Goal: Task Accomplishment & Management: Manage account settings

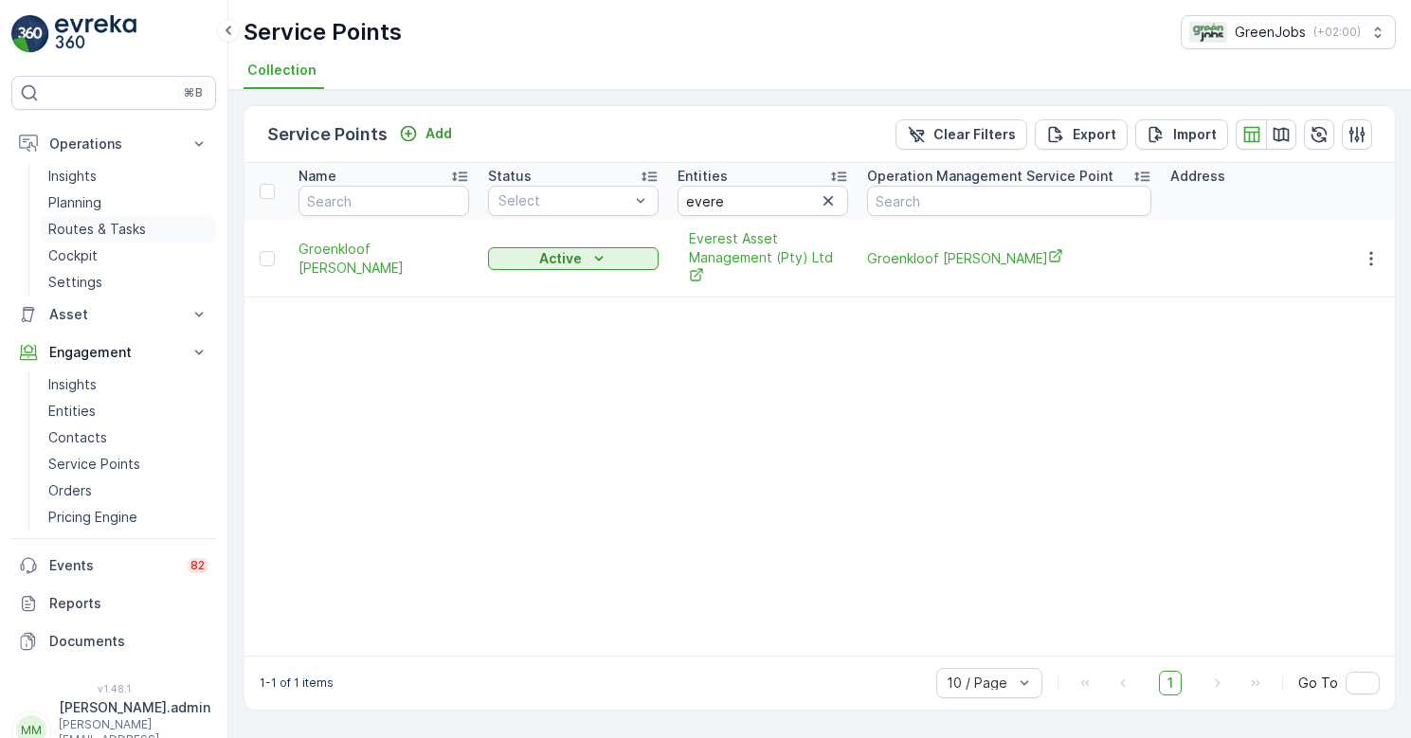
click at [111, 225] on p "Routes & Tasks" at bounding box center [97, 229] width 98 height 19
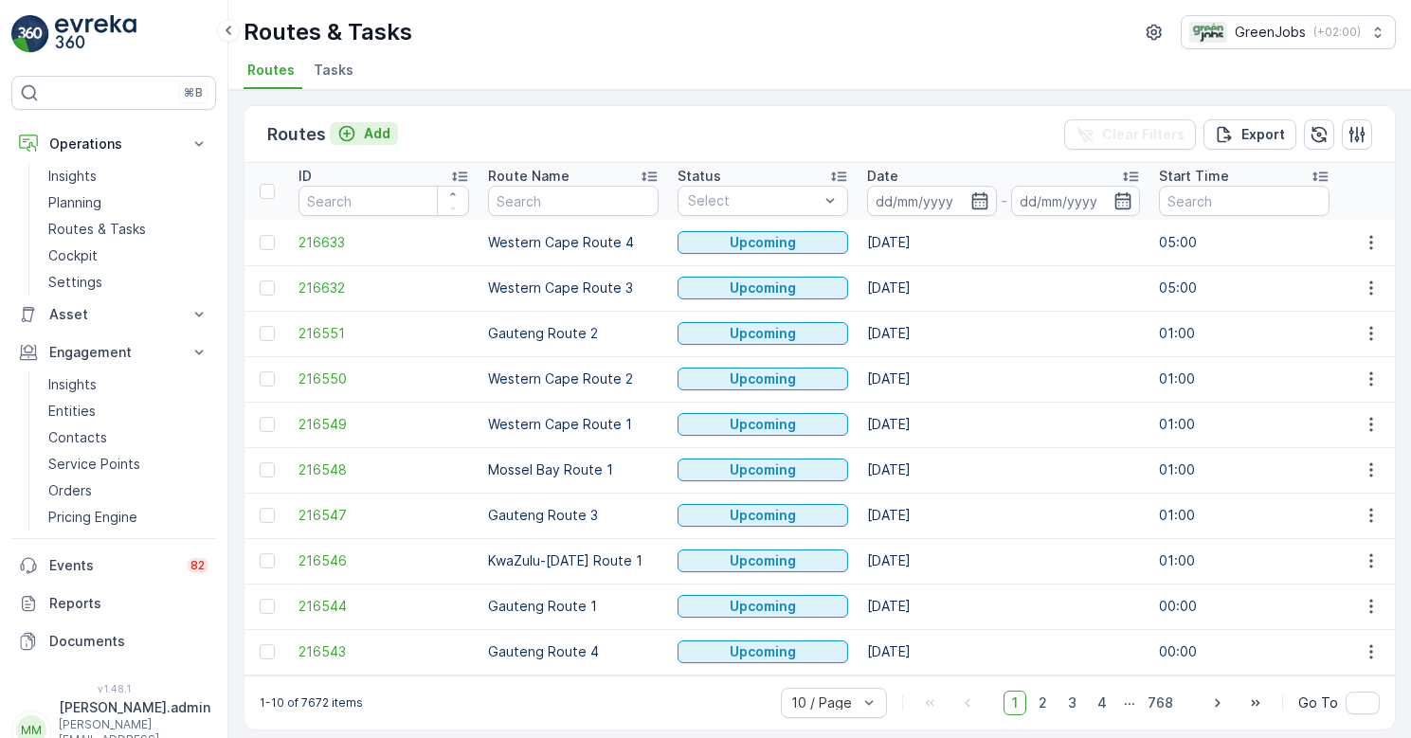
click at [371, 130] on p "Add" at bounding box center [377, 133] width 27 height 19
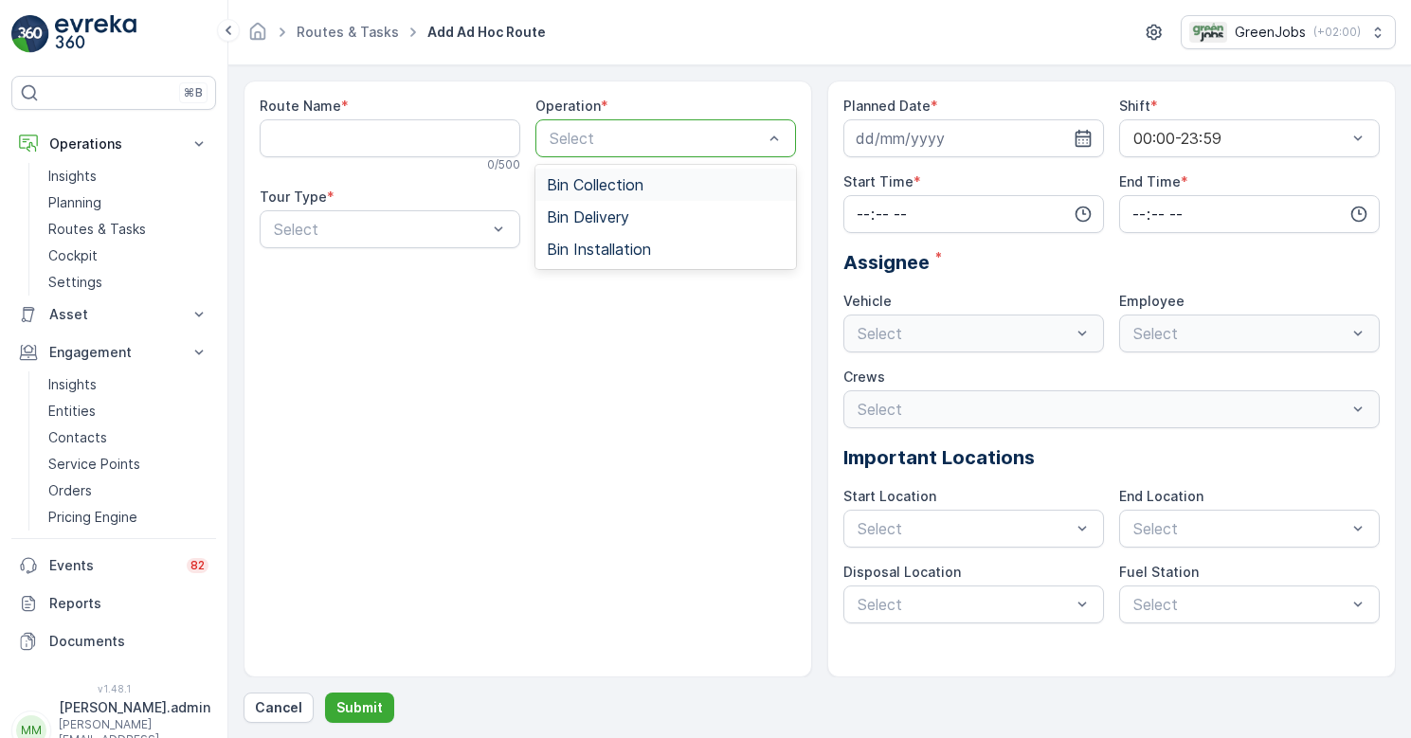
click at [588, 186] on span "Bin Collection" at bounding box center [595, 184] width 97 height 17
click at [589, 411] on div "Route Name * 0 / 500 Operation * Bin Installation, 3 of 3. 3 results available.…" at bounding box center [527, 379] width 568 height 597
click at [281, 701] on p "Cancel" at bounding box center [278, 707] width 47 height 19
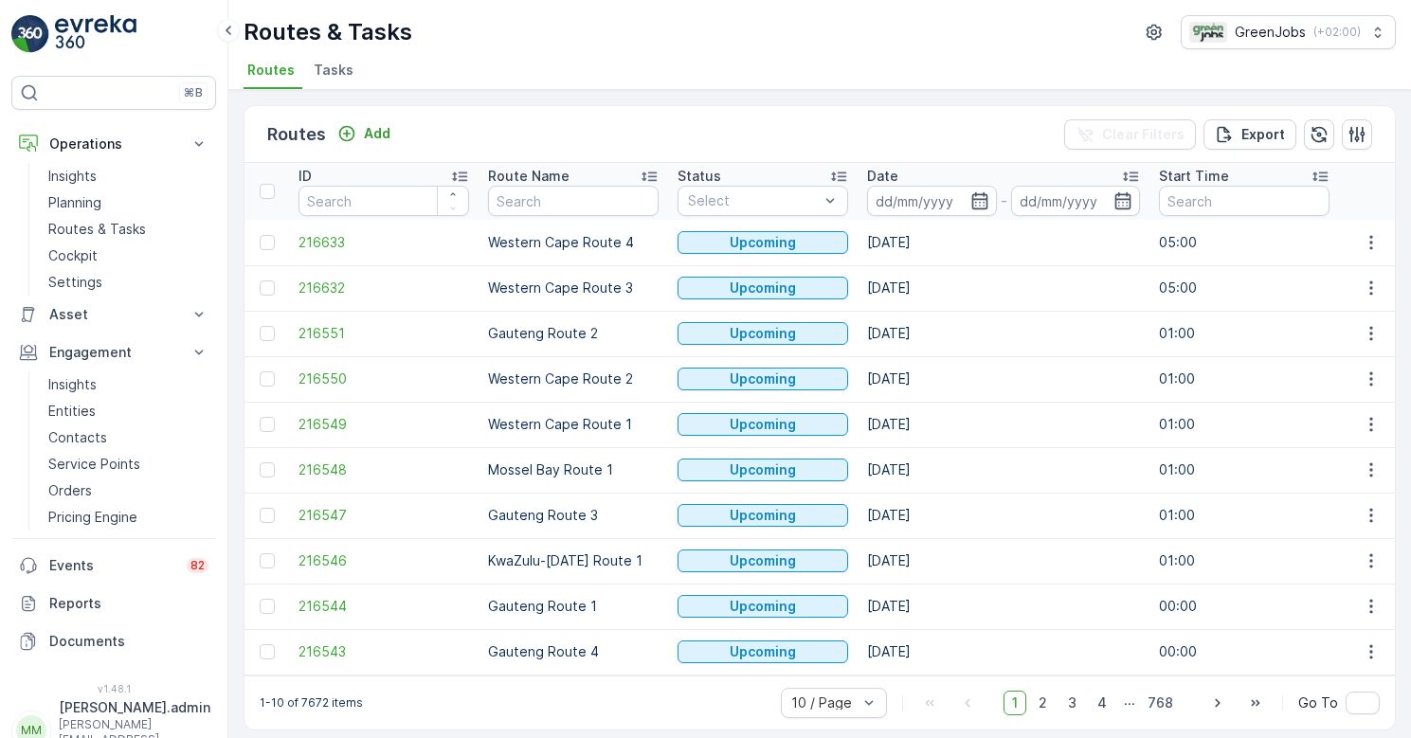
click at [334, 71] on span "Tasks" at bounding box center [334, 70] width 40 height 19
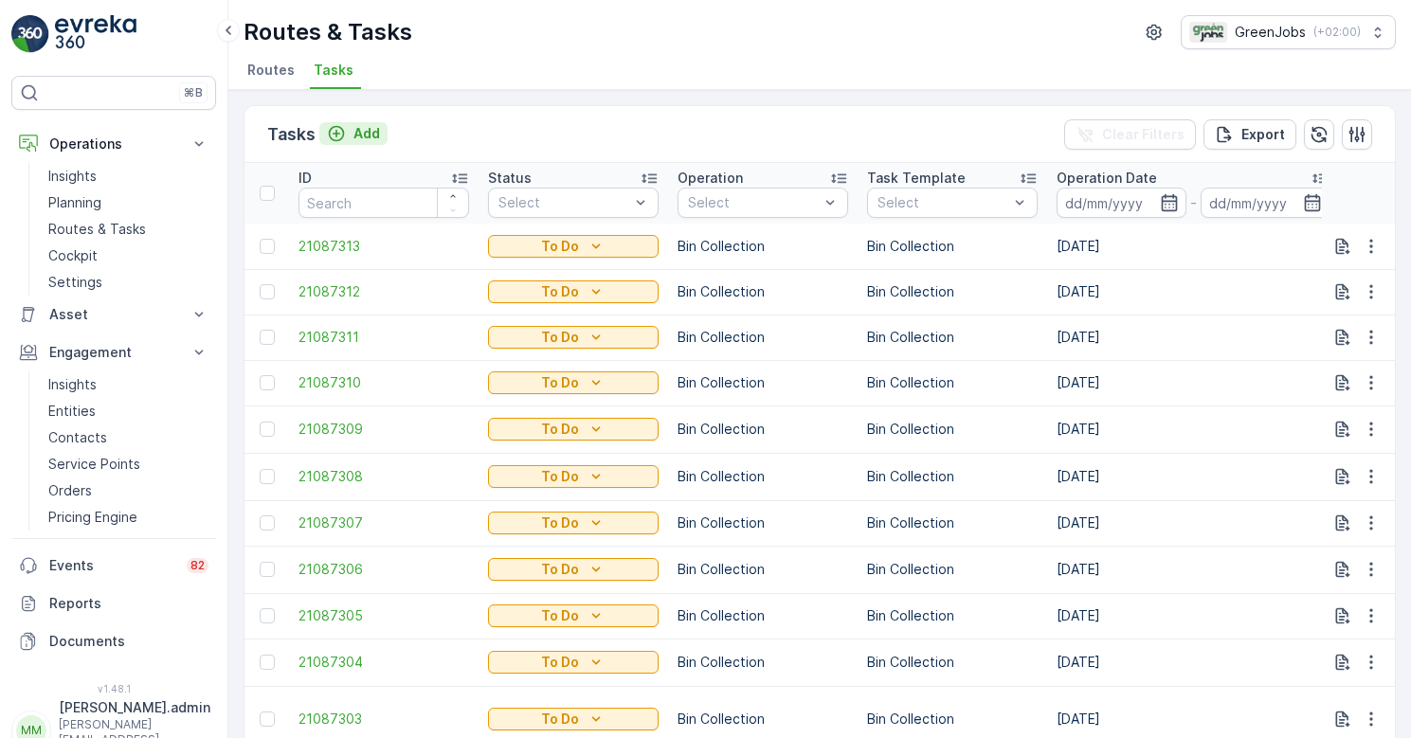
click at [351, 134] on div "Add" at bounding box center [353, 133] width 53 height 19
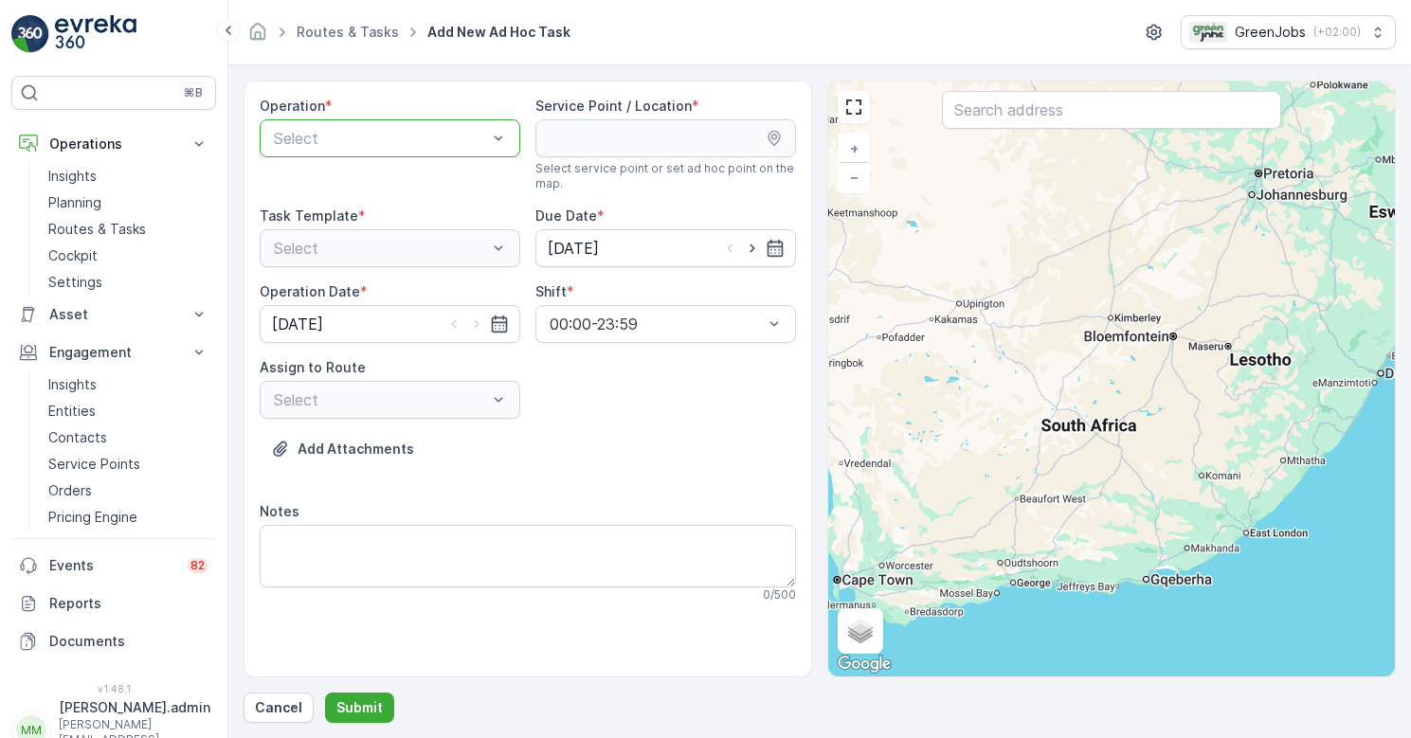
click at [497, 247] on div "Select" at bounding box center [390, 248] width 261 height 38
click at [506, 249] on div "Select" at bounding box center [390, 248] width 261 height 38
click at [376, 185] on div "Bin Collection" at bounding box center [390, 184] width 238 height 17
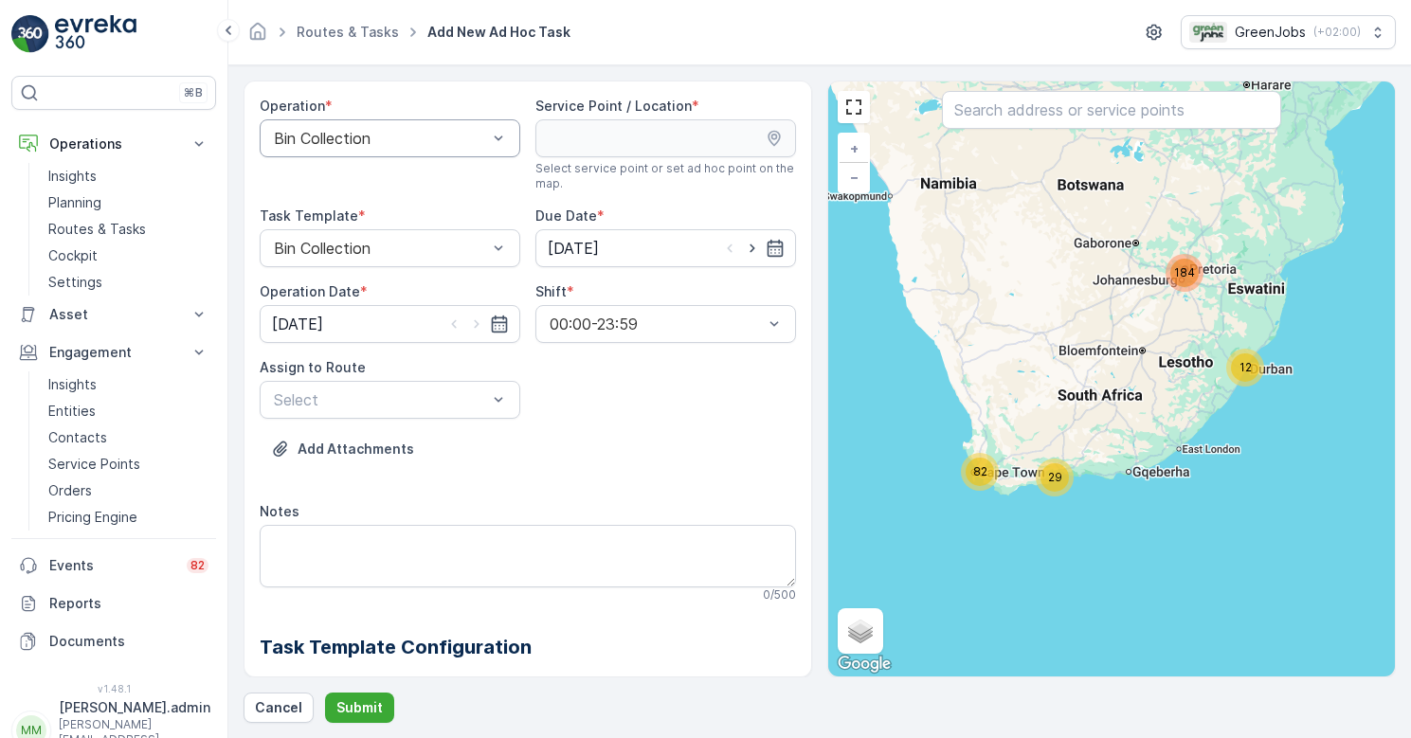
click at [767, 139] on icon at bounding box center [773, 139] width 12 height 16
click at [1171, 280] on div "184" at bounding box center [1184, 273] width 38 height 38
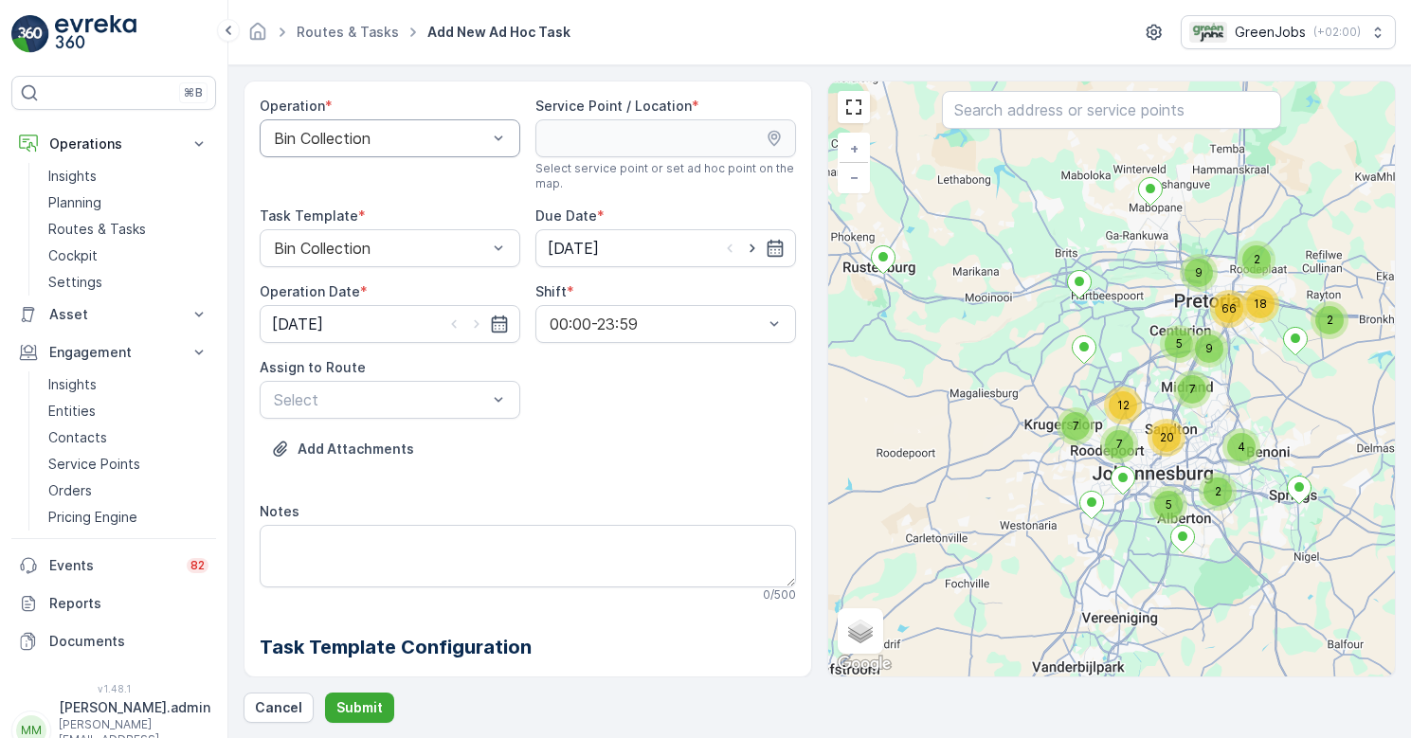
click at [1198, 272] on span "9" at bounding box center [1199, 272] width 8 height 14
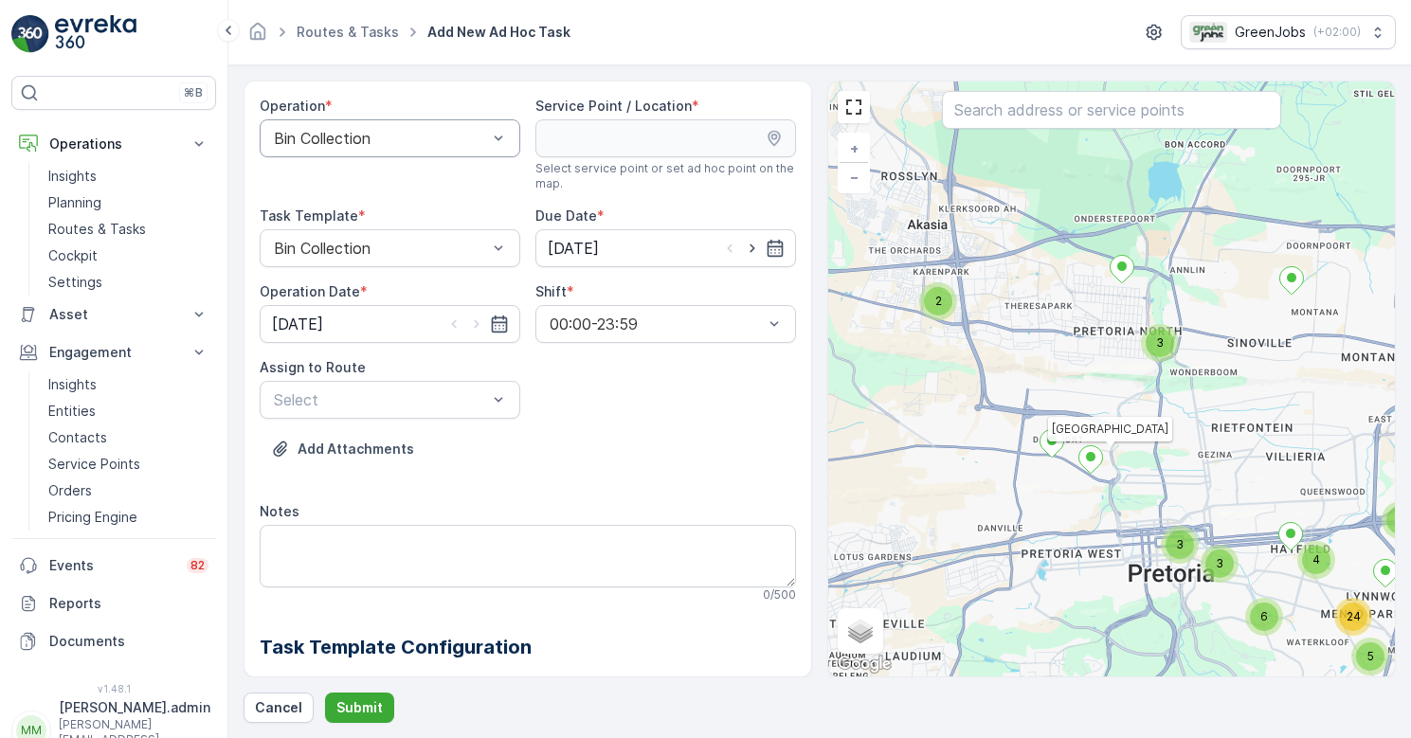
click at [1096, 461] on icon at bounding box center [1091, 459] width 24 height 27
click at [424, 248] on div at bounding box center [380, 248] width 217 height 17
click at [484, 410] on p "Select" at bounding box center [380, 399] width 213 height 23
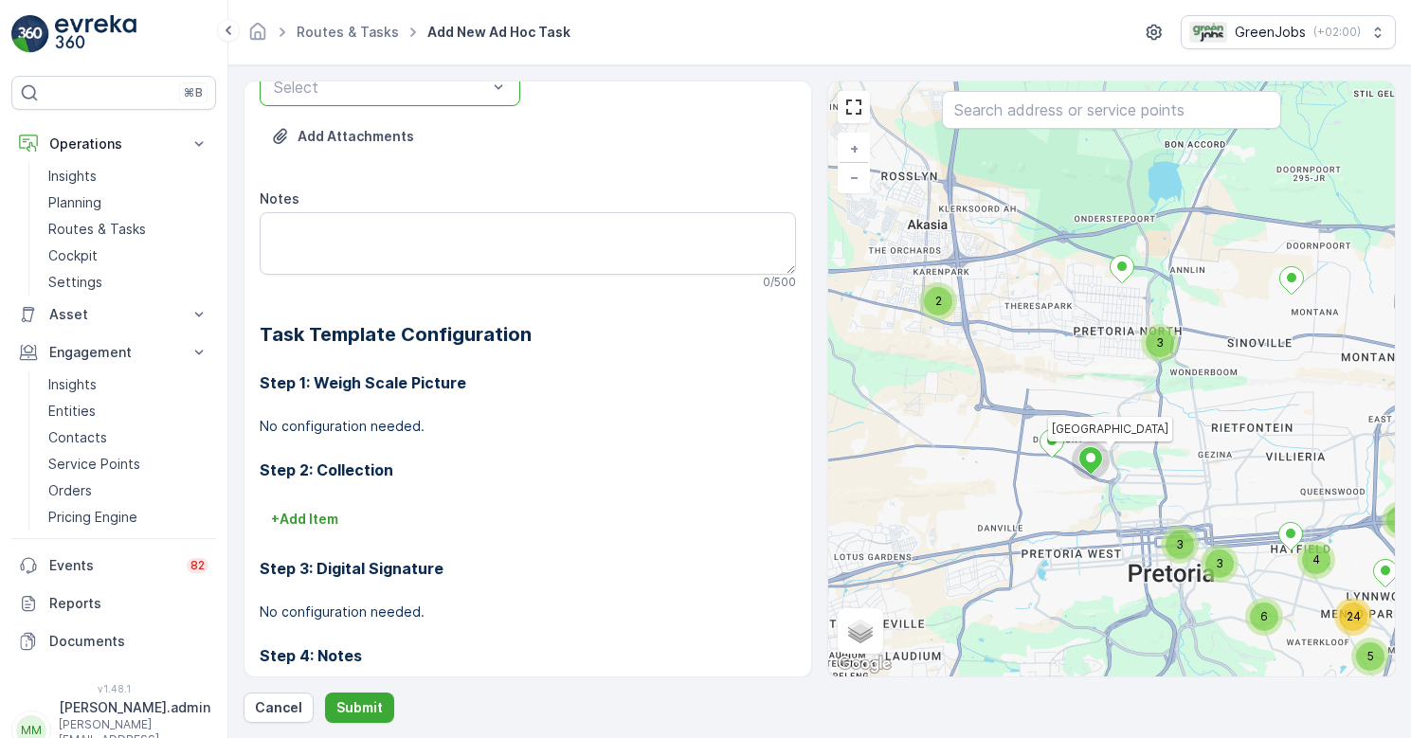
scroll to position [337, 0]
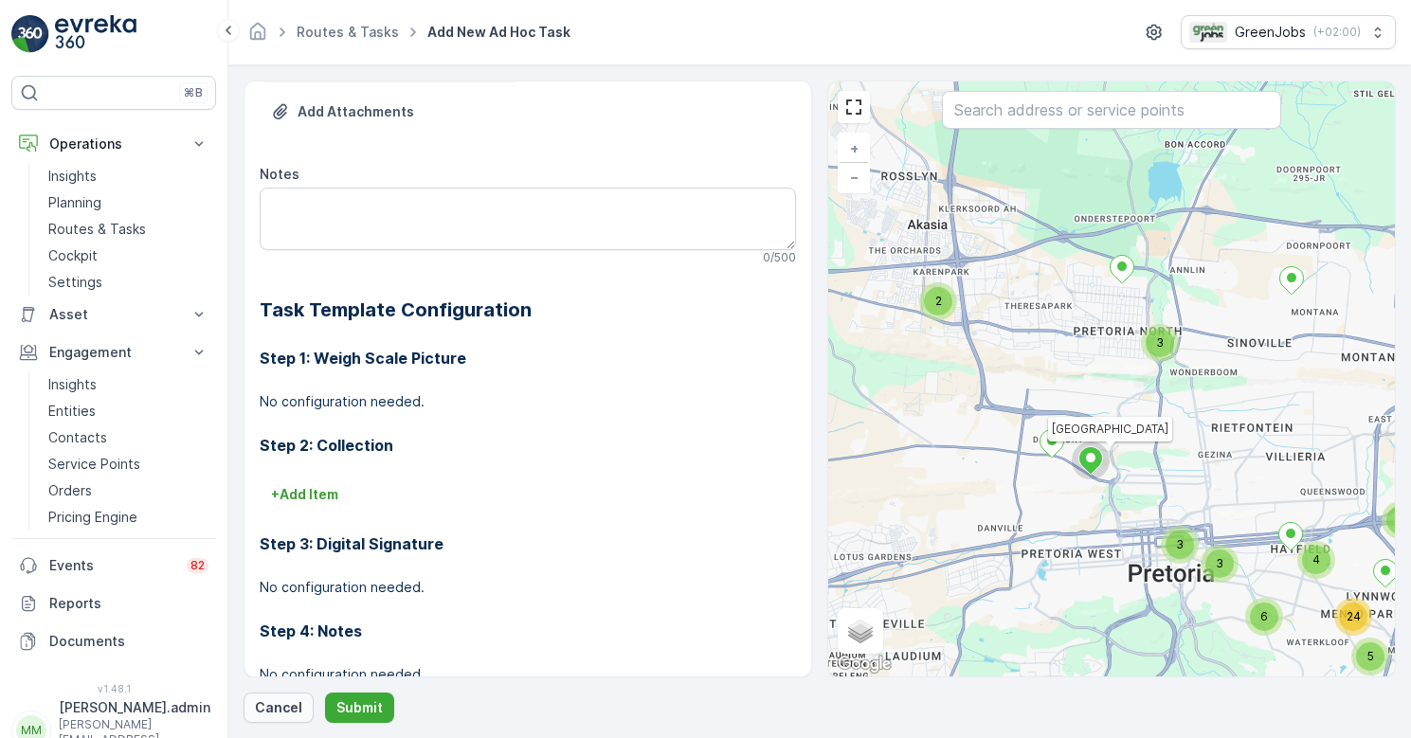
click at [279, 709] on p "Cancel" at bounding box center [278, 707] width 47 height 19
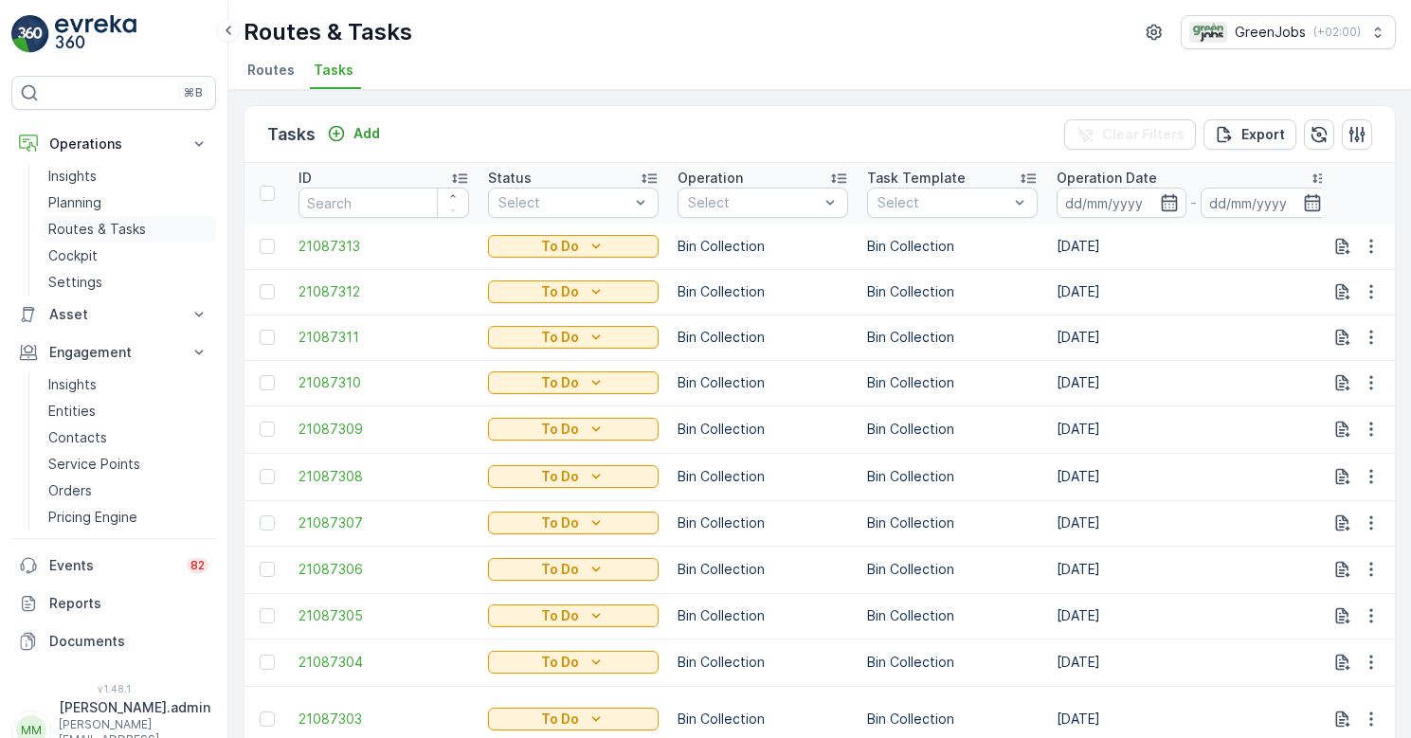
click at [114, 232] on p "Routes & Tasks" at bounding box center [97, 229] width 98 height 19
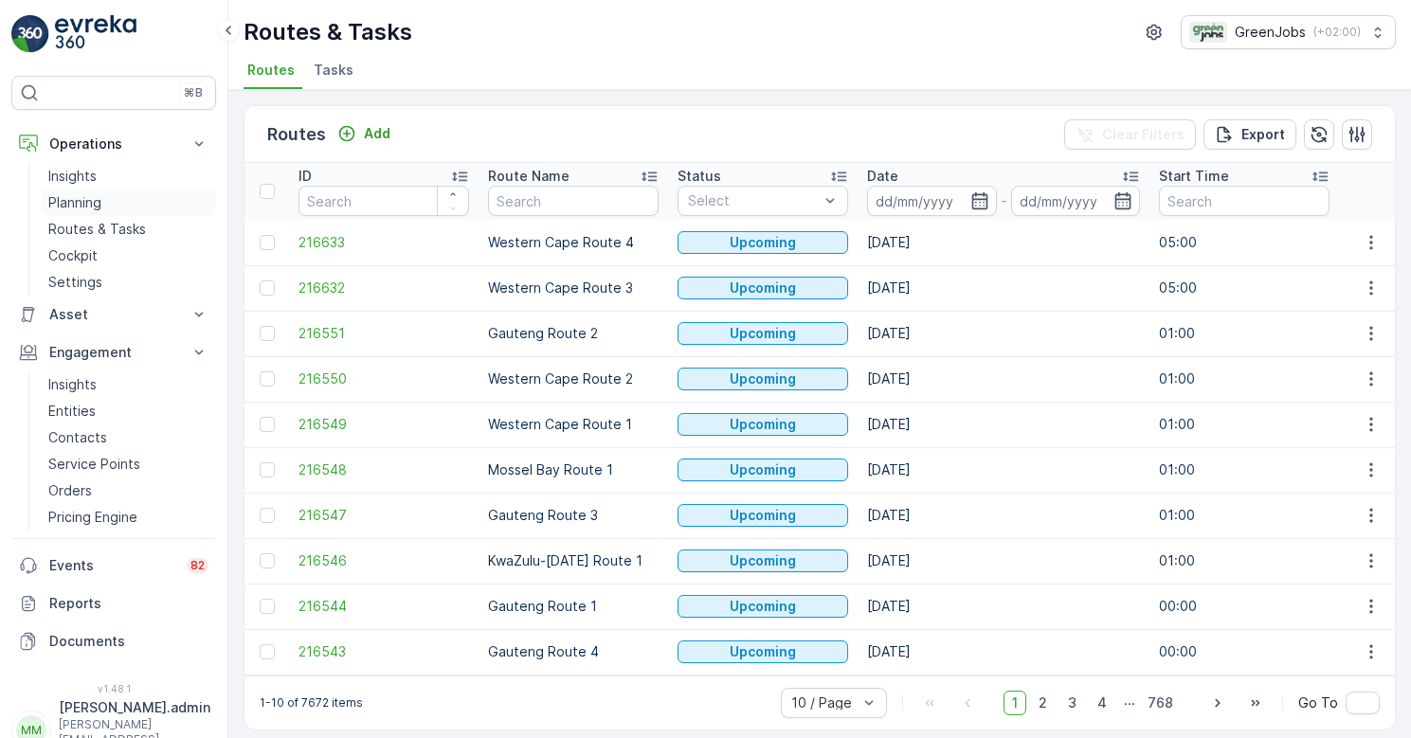
click at [93, 200] on p "Planning" at bounding box center [74, 202] width 53 height 19
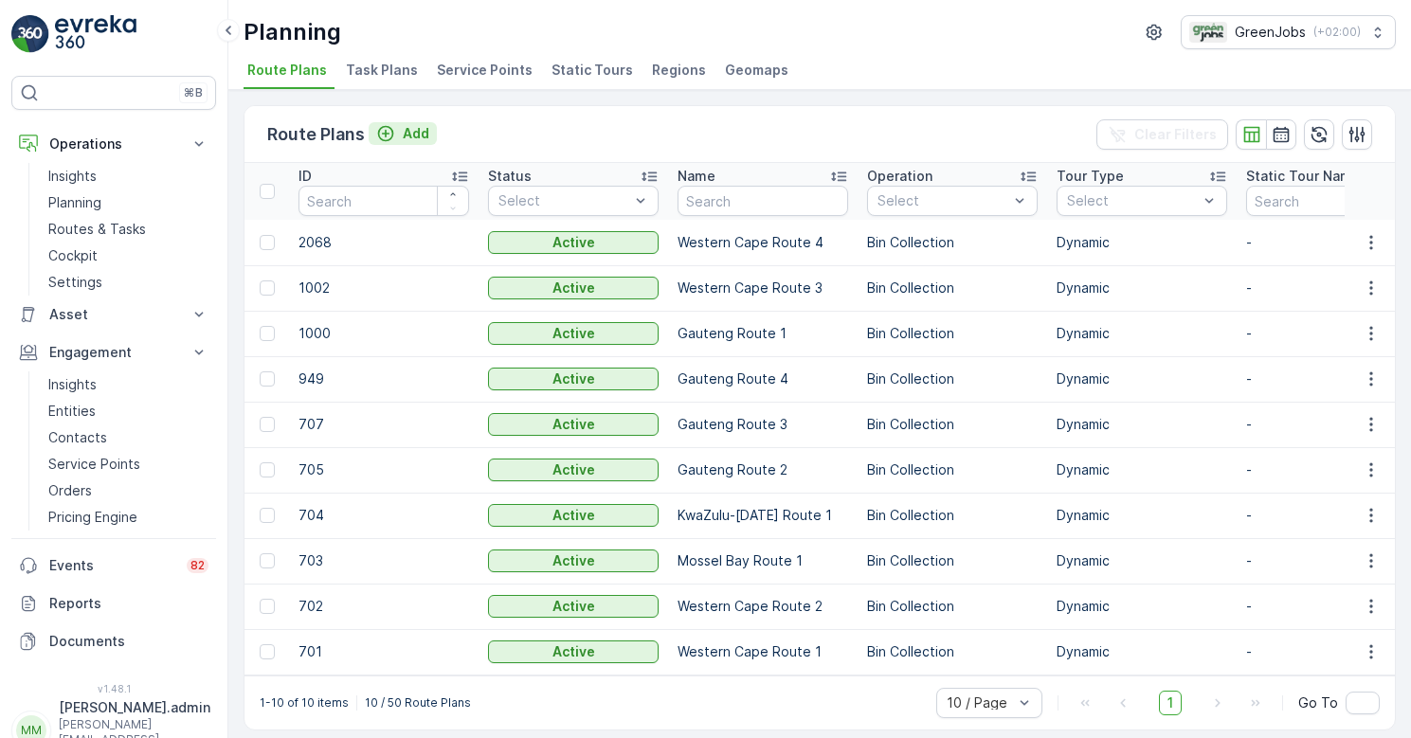
click at [388, 128] on icon "Add" at bounding box center [386, 134] width 16 height 16
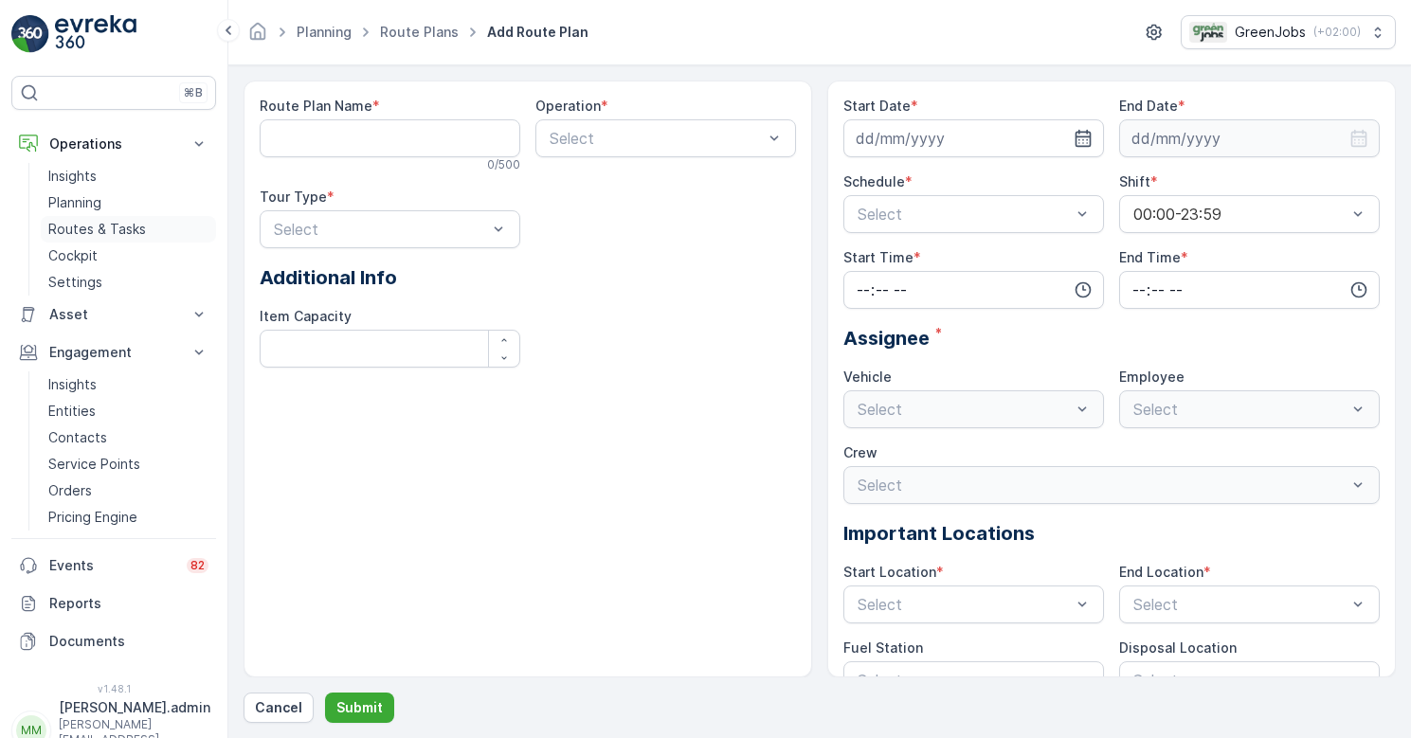
click at [91, 230] on p "Routes & Tasks" at bounding box center [97, 229] width 98 height 19
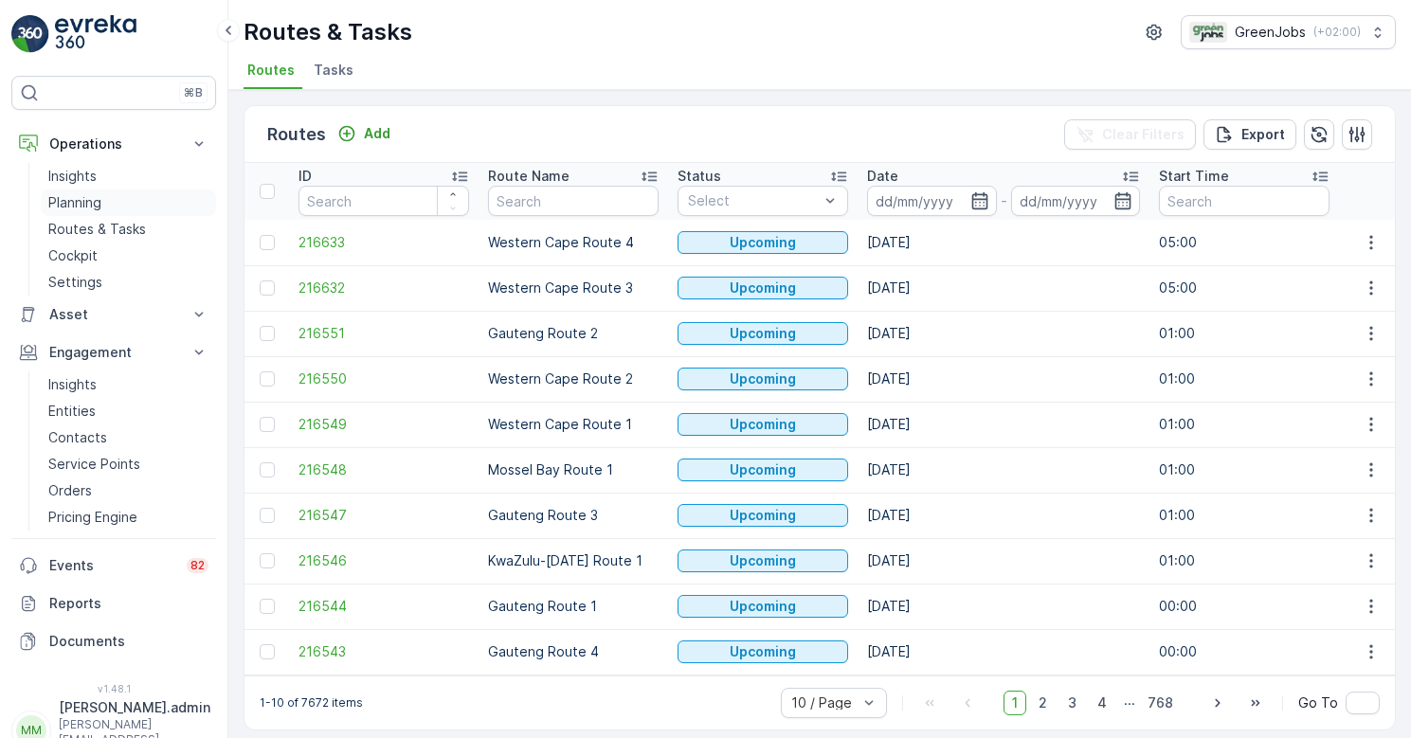
click at [95, 205] on p "Planning" at bounding box center [74, 202] width 53 height 19
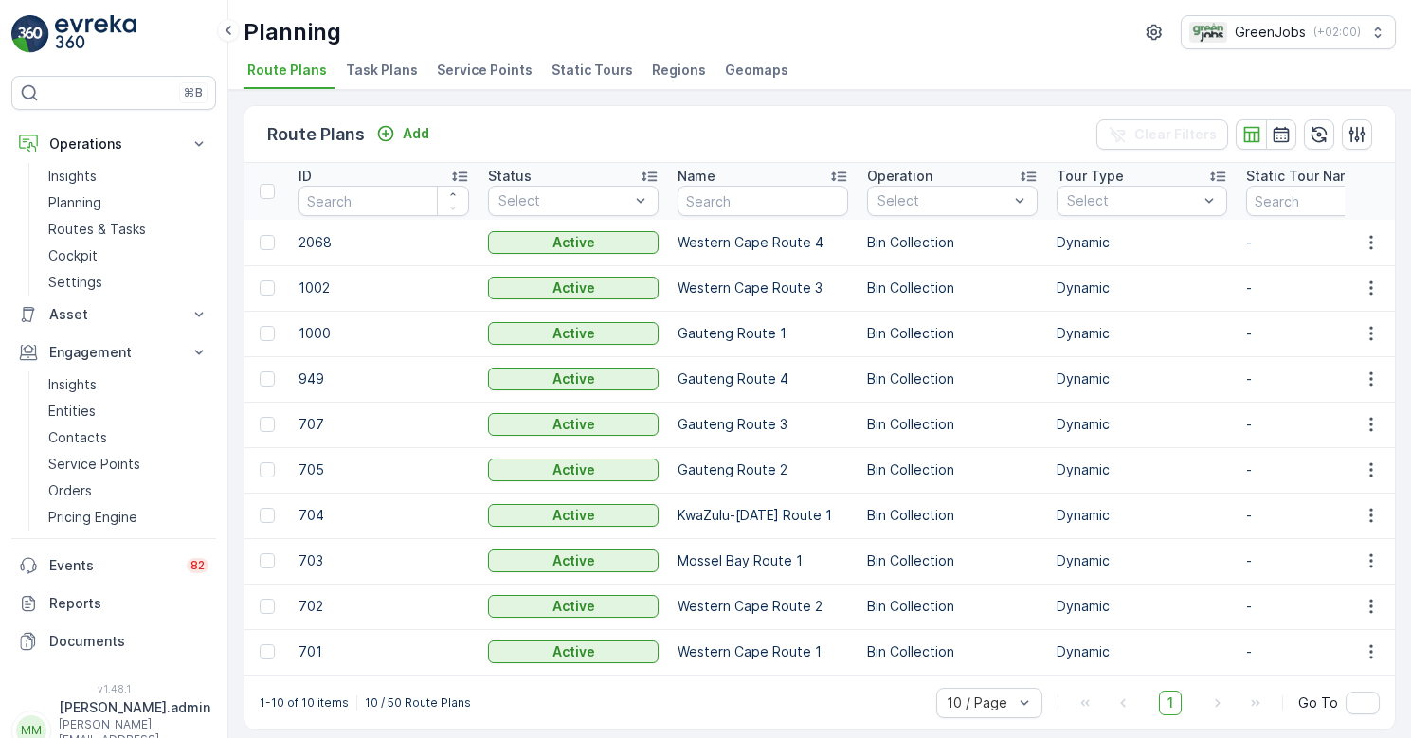
click at [385, 63] on span "Task Plans" at bounding box center [382, 70] width 72 height 19
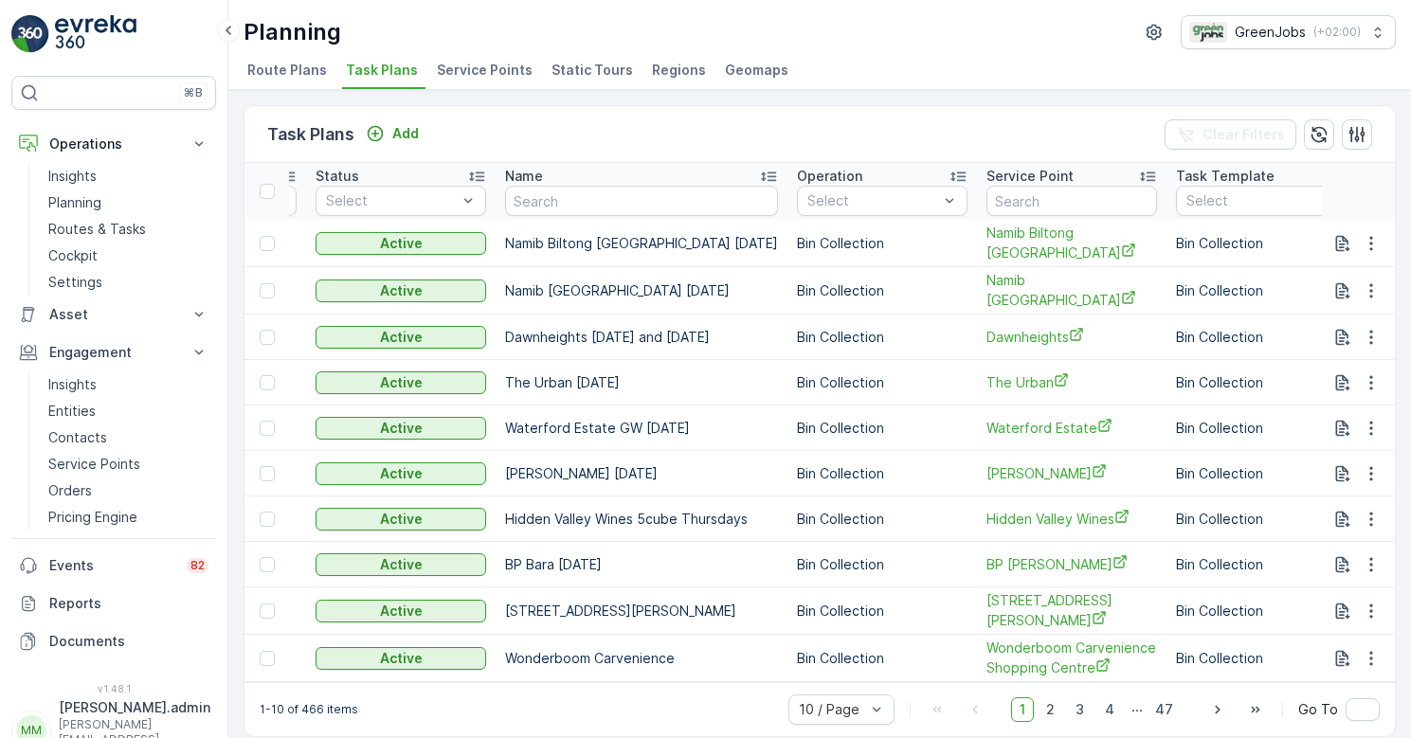
scroll to position [0, 162]
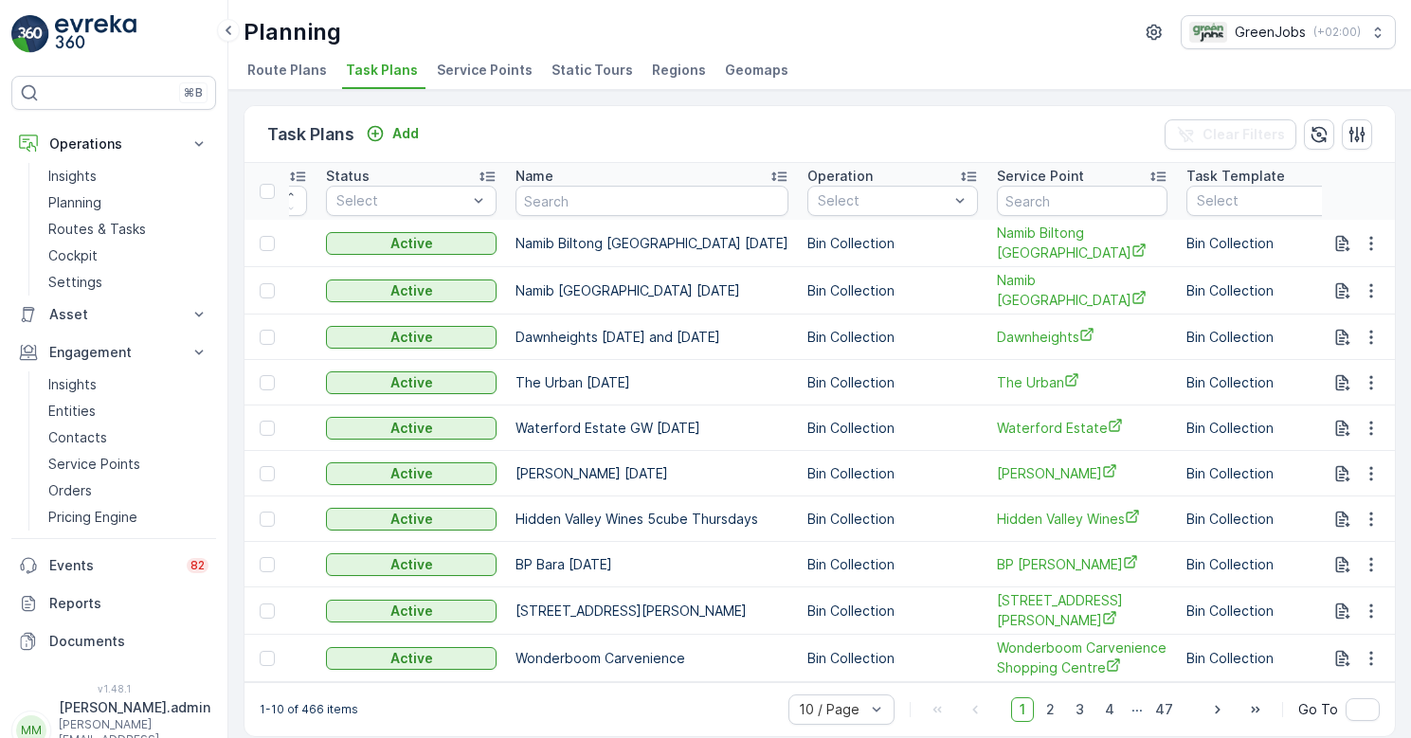
click at [478, 67] on span "Service Points" at bounding box center [485, 70] width 96 height 19
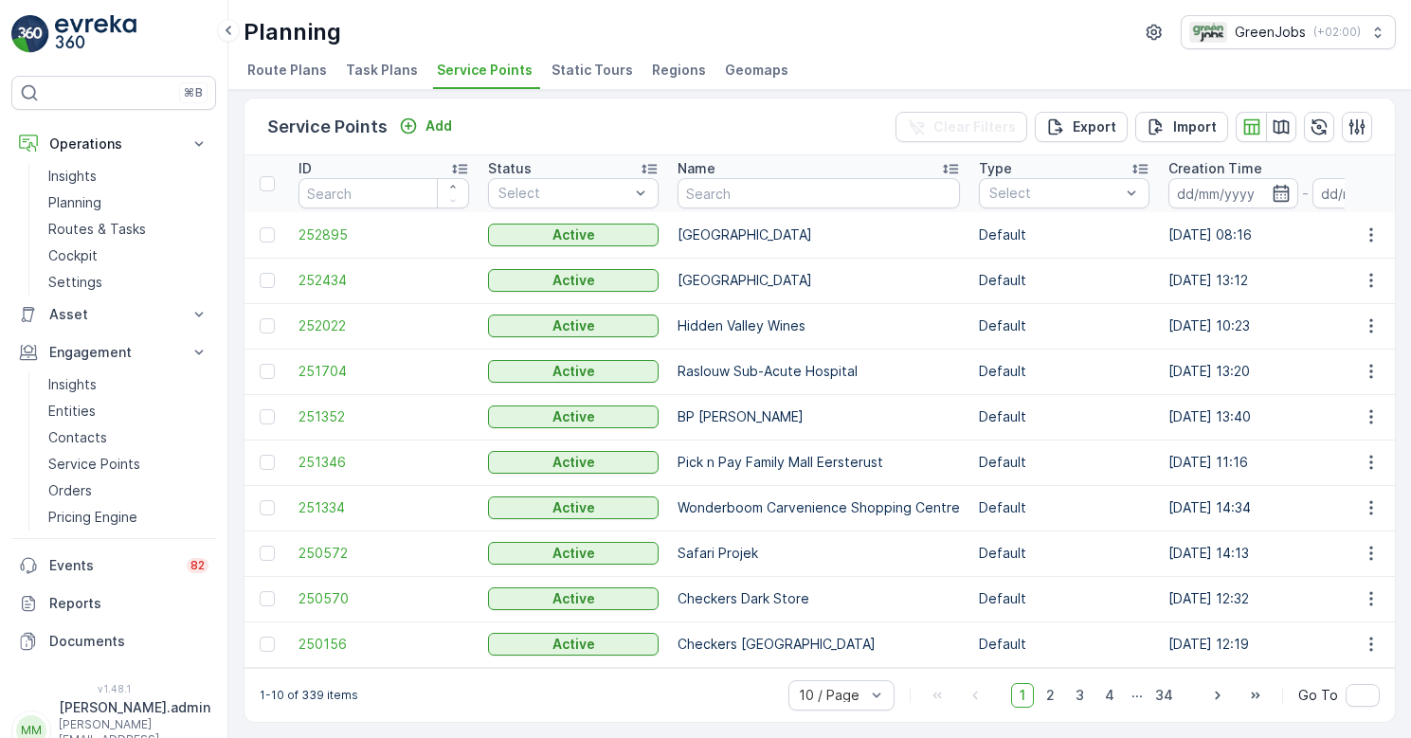
scroll to position [17, 0]
click at [71, 493] on p "Orders" at bounding box center [70, 490] width 44 height 19
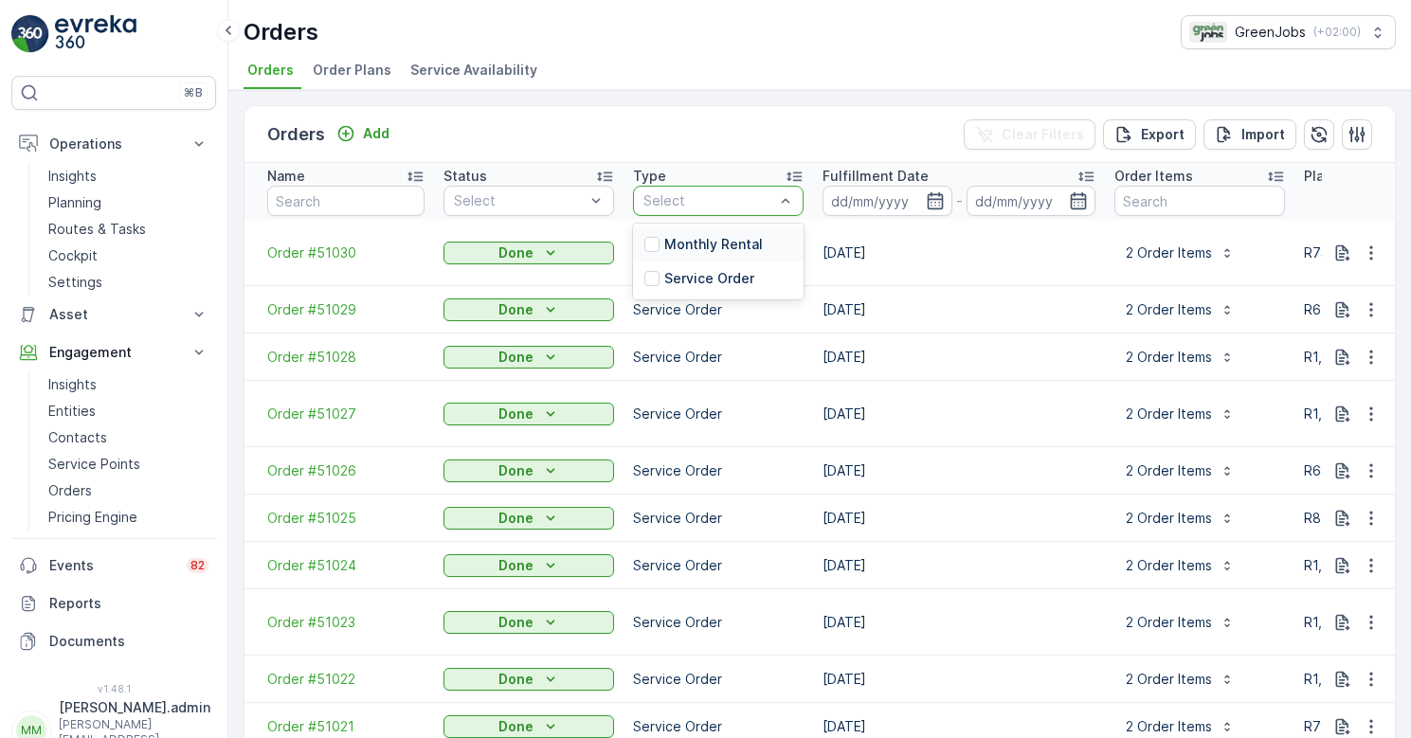
click at [719, 237] on p "Monthly Rental" at bounding box center [713, 244] width 99 height 19
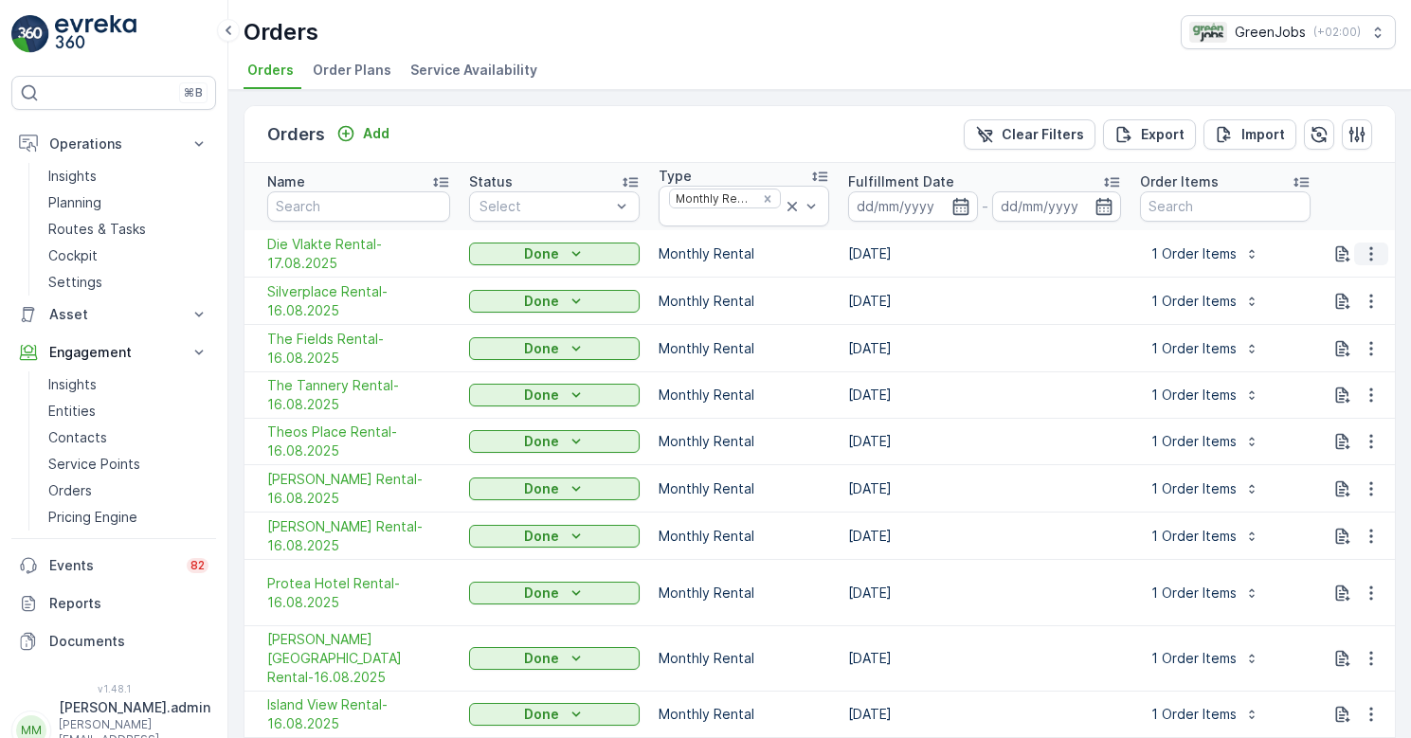
click at [1371, 254] on icon "button" at bounding box center [1370, 253] width 19 height 19
click at [995, 301] on td "[DATE]" at bounding box center [984, 301] width 292 height 47
click at [1368, 251] on icon "button" at bounding box center [1370, 253] width 19 height 19
click at [344, 67] on span "Order Plans" at bounding box center [352, 70] width 79 height 19
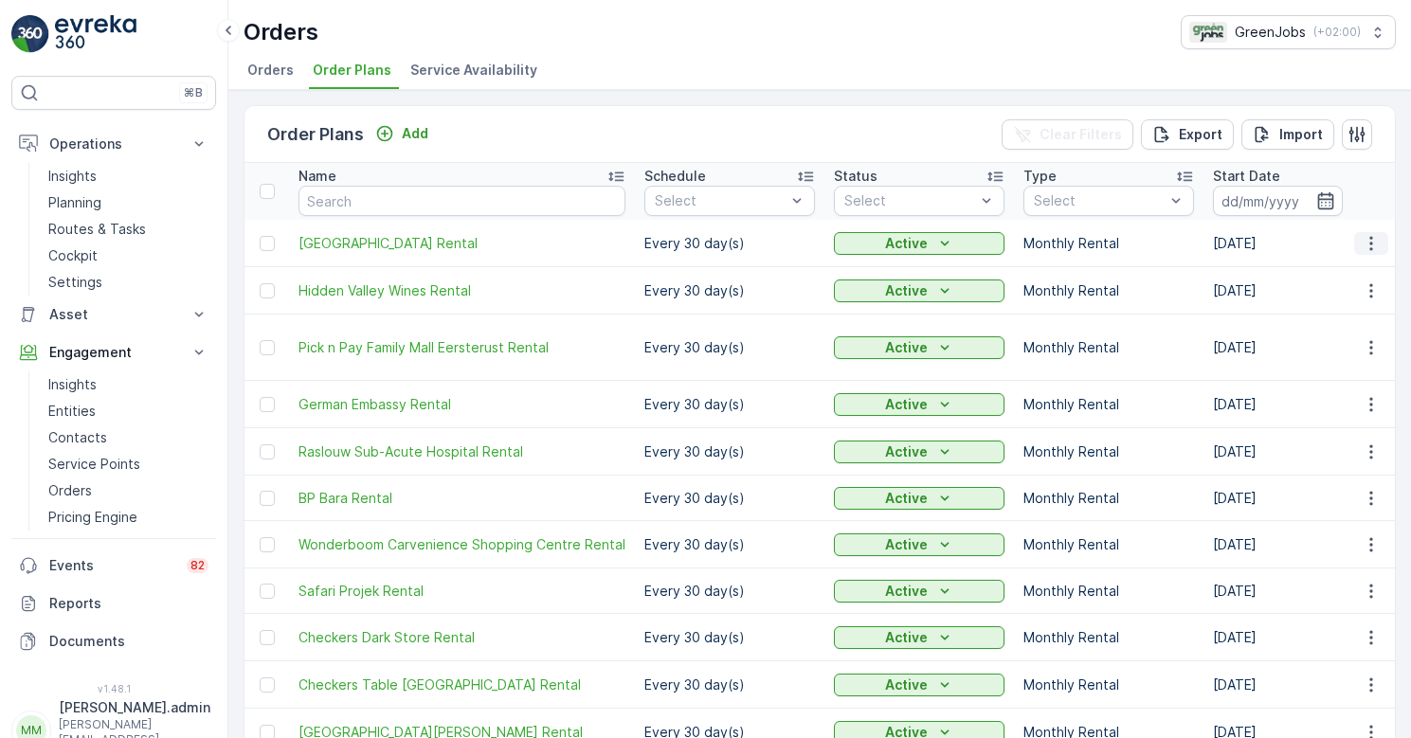
click at [1367, 245] on icon "button" at bounding box center [1370, 243] width 19 height 19
click at [1352, 298] on span "Edit Order Plan" at bounding box center [1337, 298] width 96 height 19
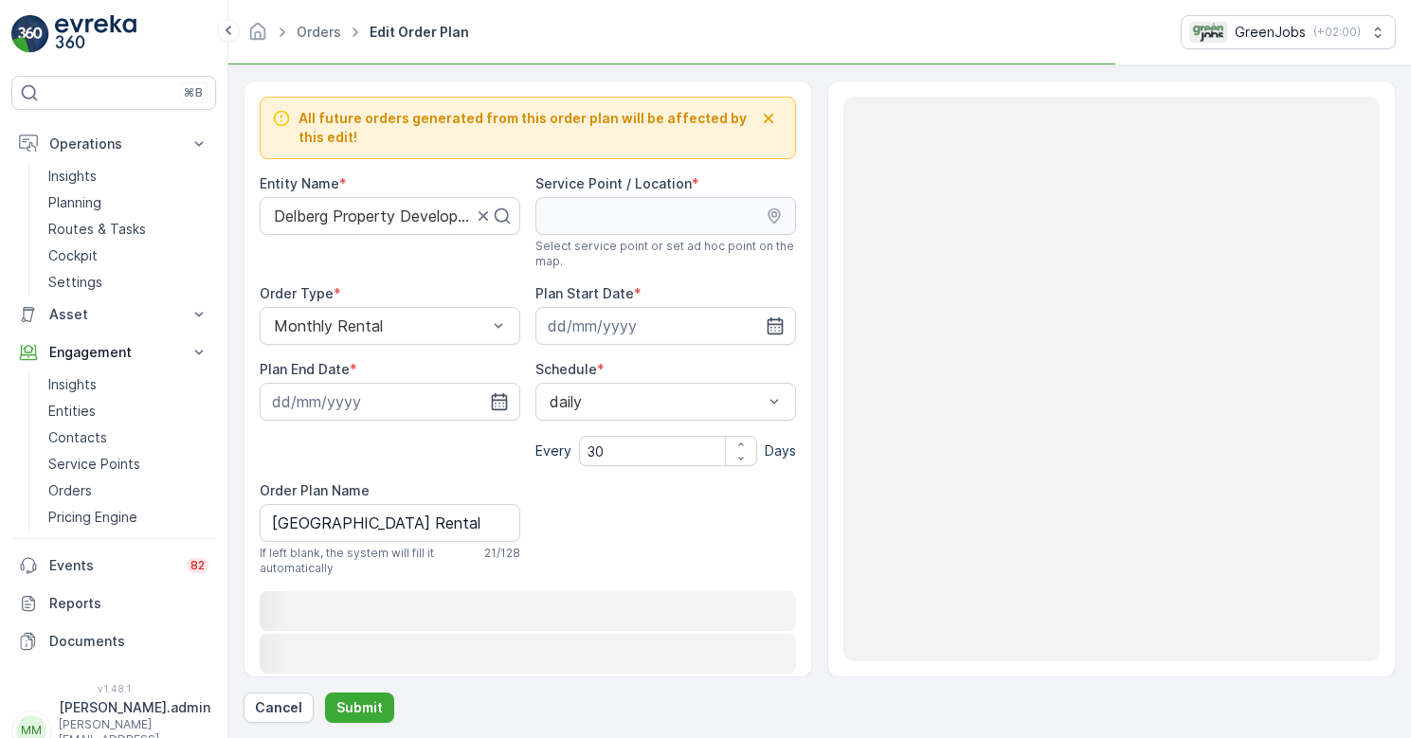
type input "[DATE]"
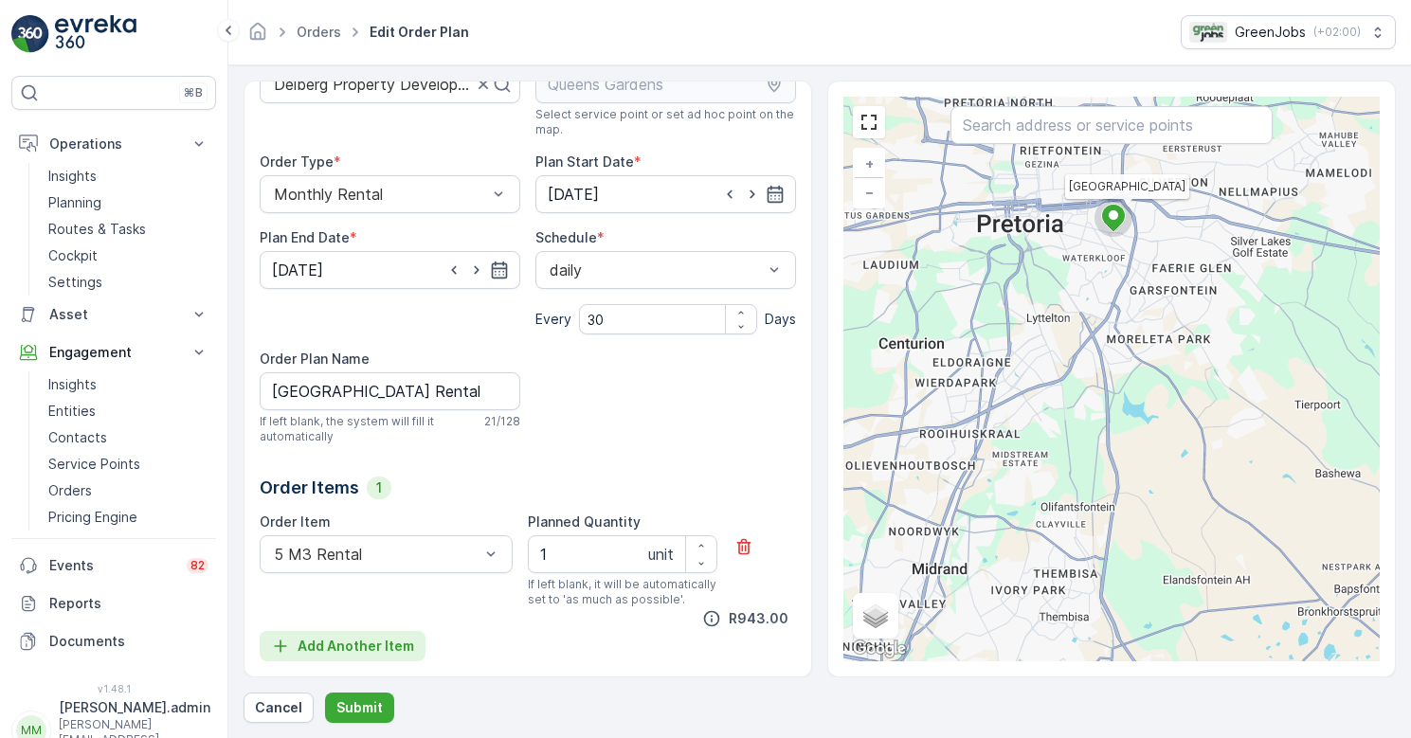
click at [279, 646] on icon "Add Another Item" at bounding box center [280, 646] width 12 height 12
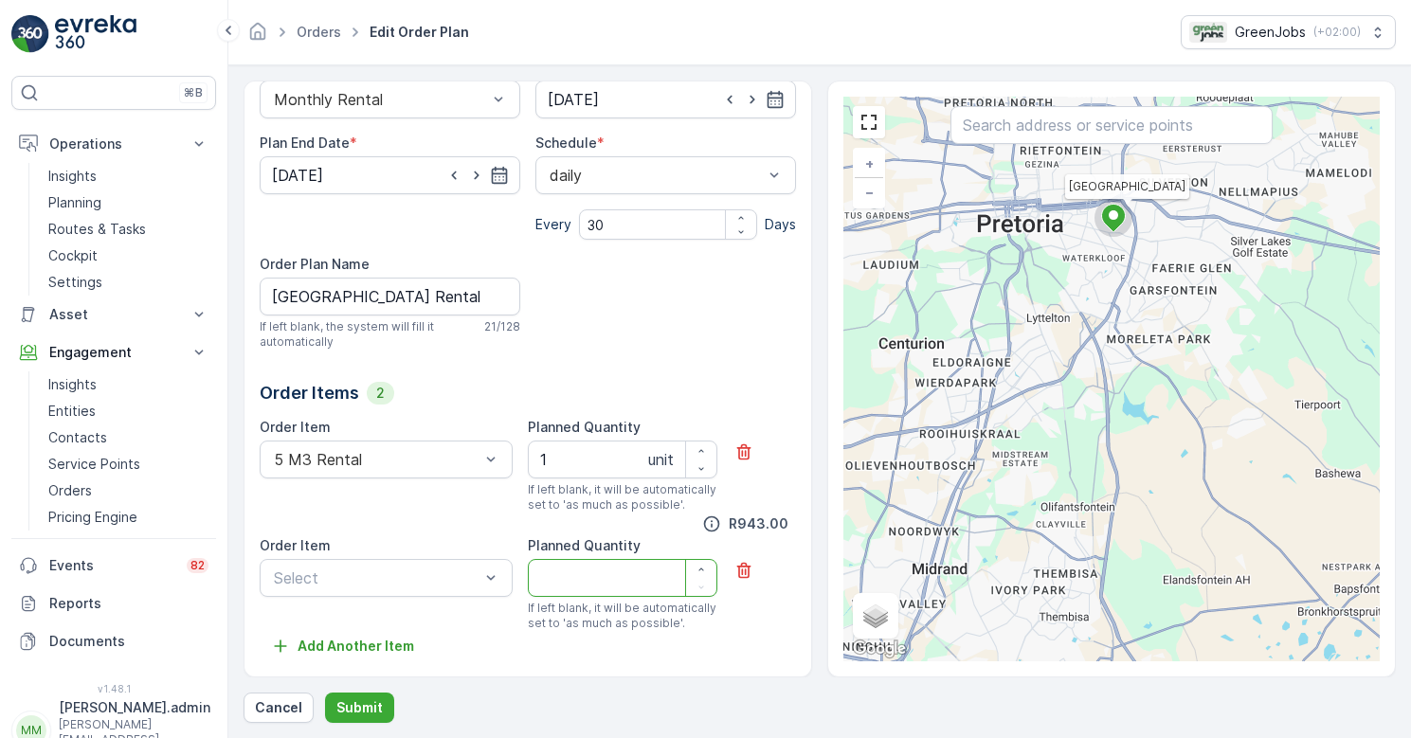
scroll to position [226, 0]
click at [498, 581] on div "Select" at bounding box center [386, 578] width 253 height 38
click at [272, 701] on p "Cancel" at bounding box center [278, 707] width 47 height 19
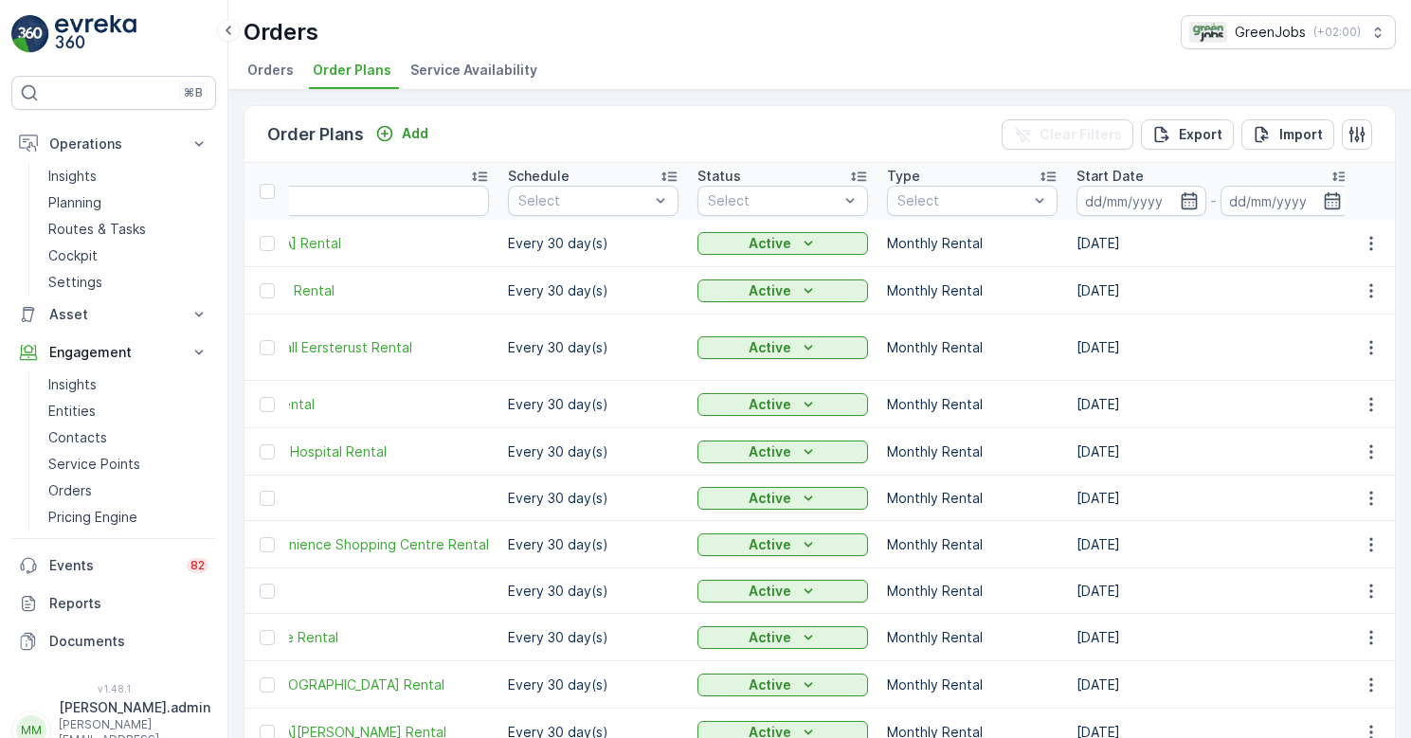
scroll to position [0, 143]
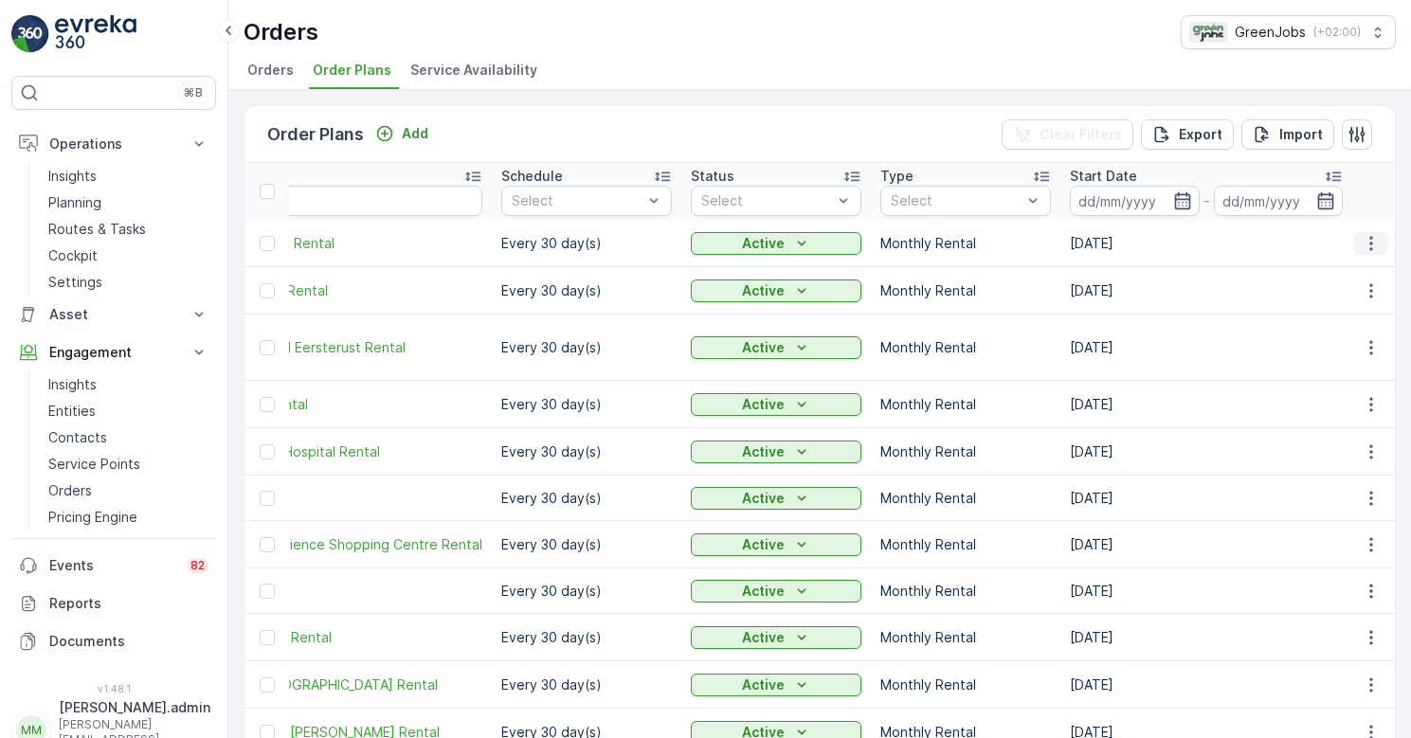
click at [1363, 234] on icon "button" at bounding box center [1370, 243] width 19 height 19
click at [1339, 296] on span "Edit Order Plan" at bounding box center [1337, 298] width 96 height 19
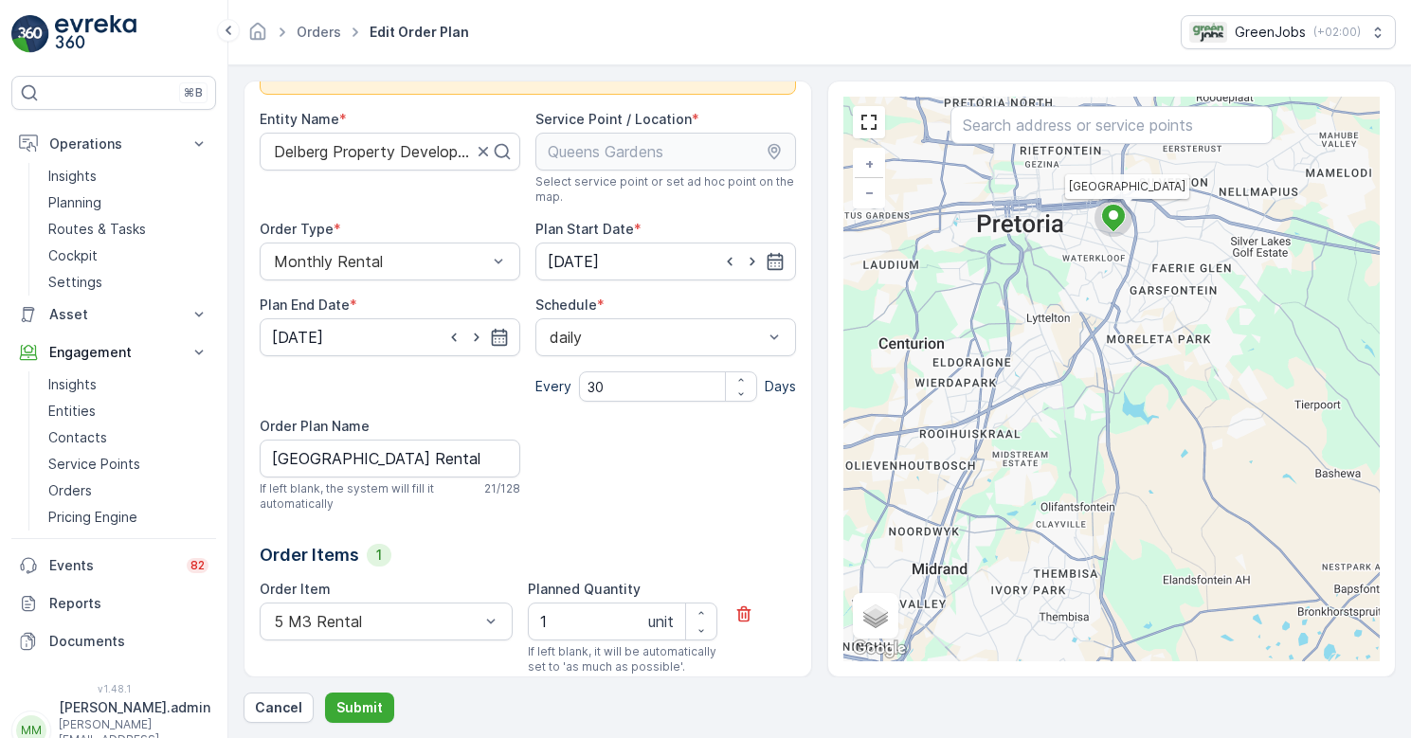
scroll to position [81, 0]
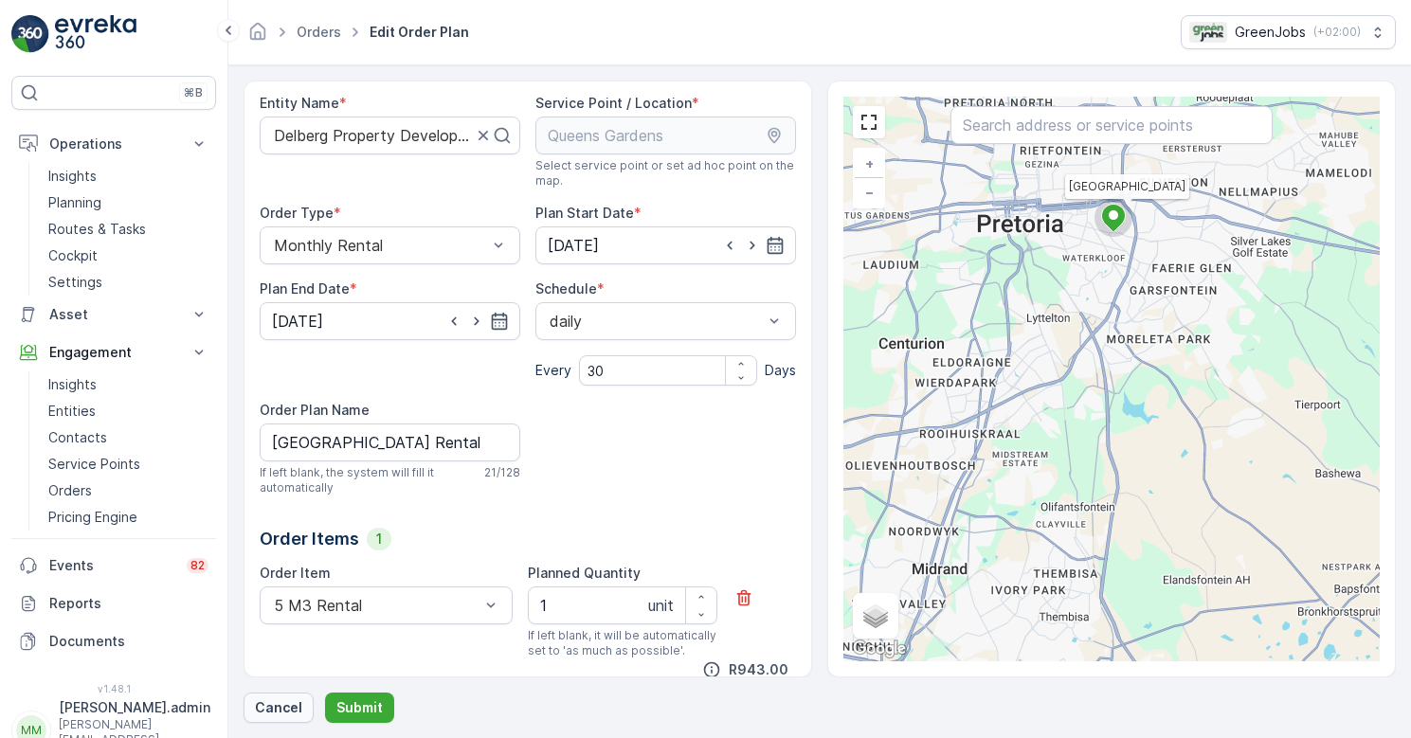
click at [281, 701] on p "Cancel" at bounding box center [278, 707] width 47 height 19
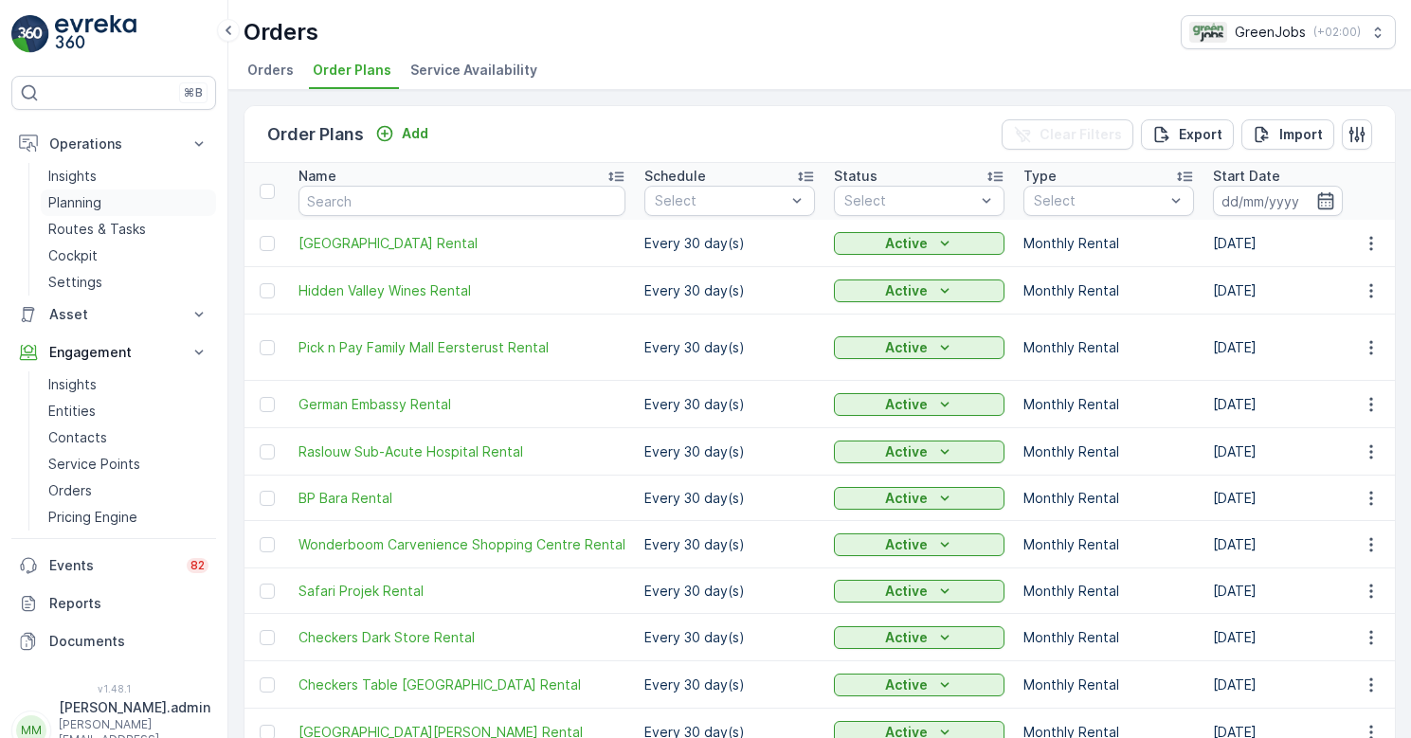
click at [79, 203] on p "Planning" at bounding box center [74, 202] width 53 height 19
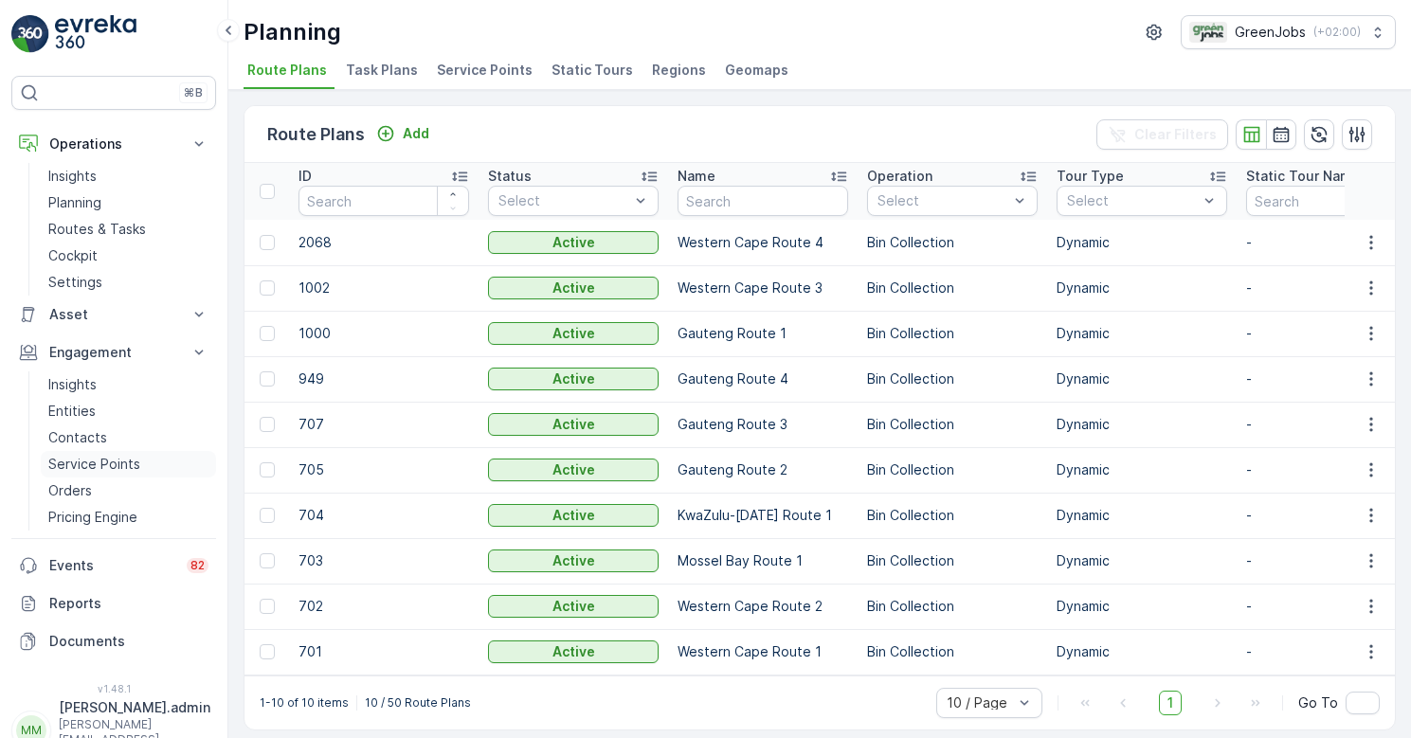
click at [84, 463] on p "Service Points" at bounding box center [94, 464] width 92 height 19
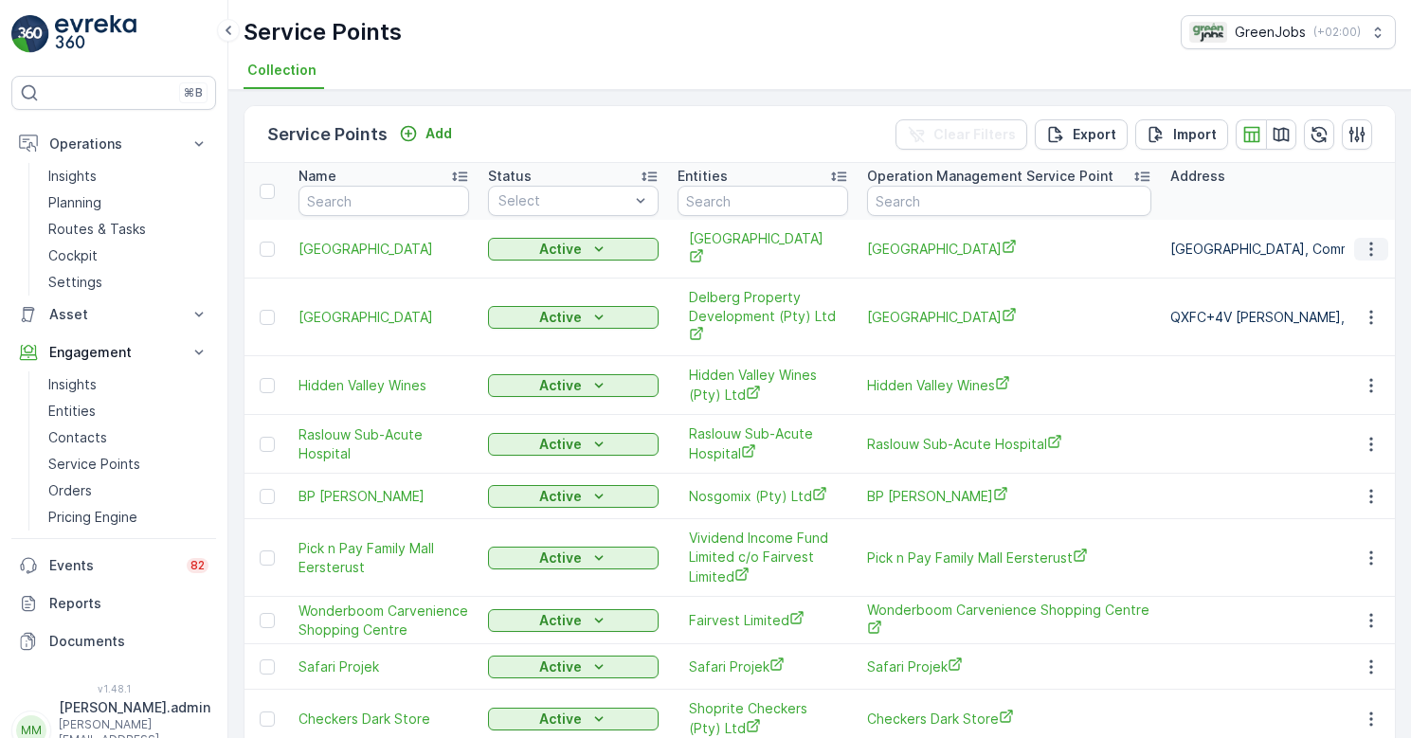
click at [1365, 244] on icon "button" at bounding box center [1370, 249] width 19 height 19
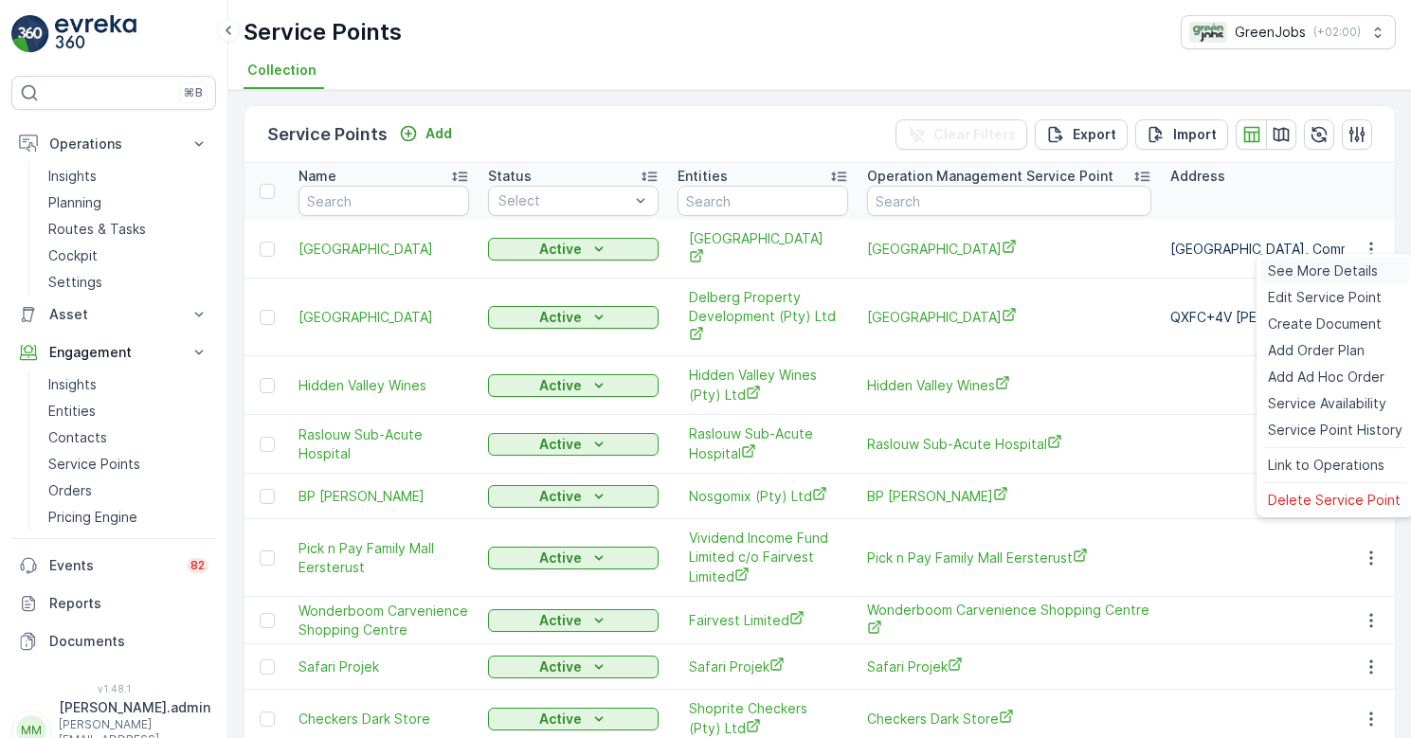
click at [1335, 268] on span "See More Details" at bounding box center [1323, 270] width 110 height 19
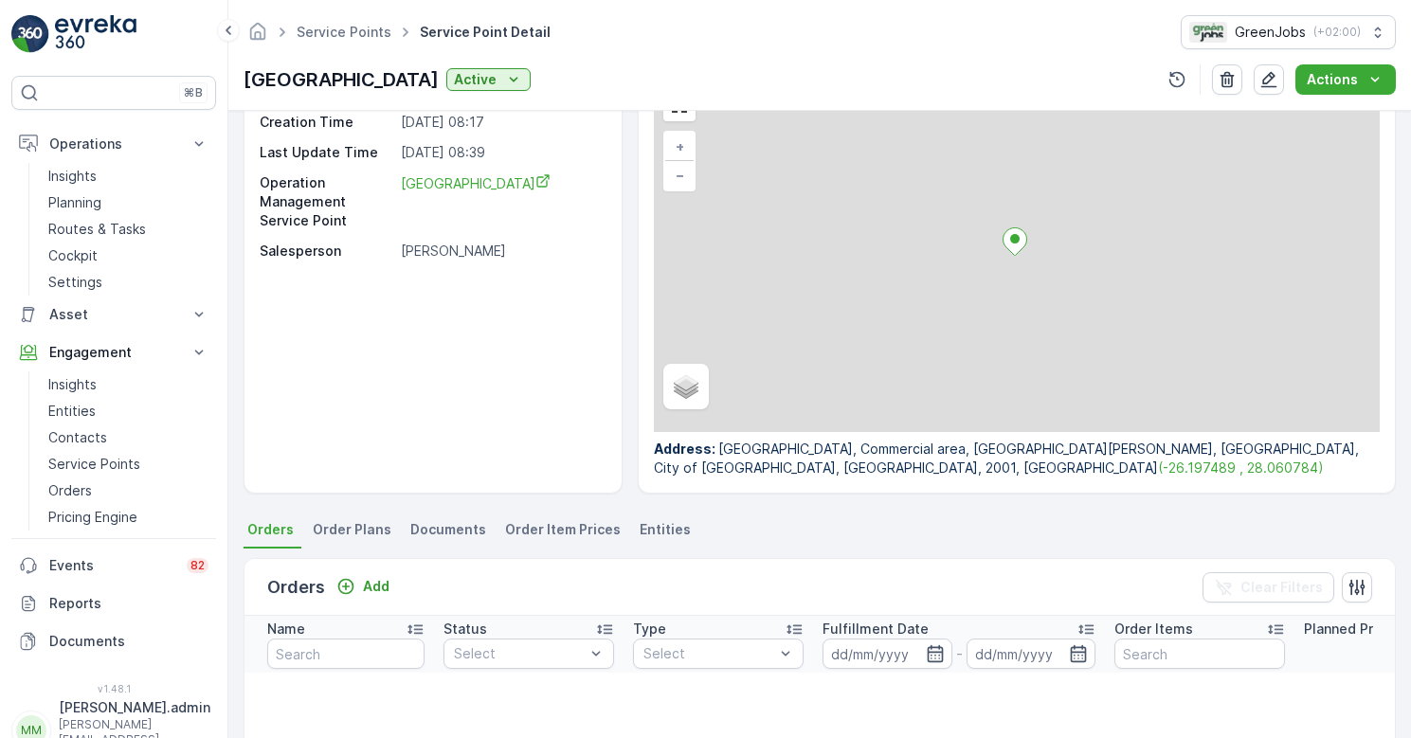
scroll to position [168, 0]
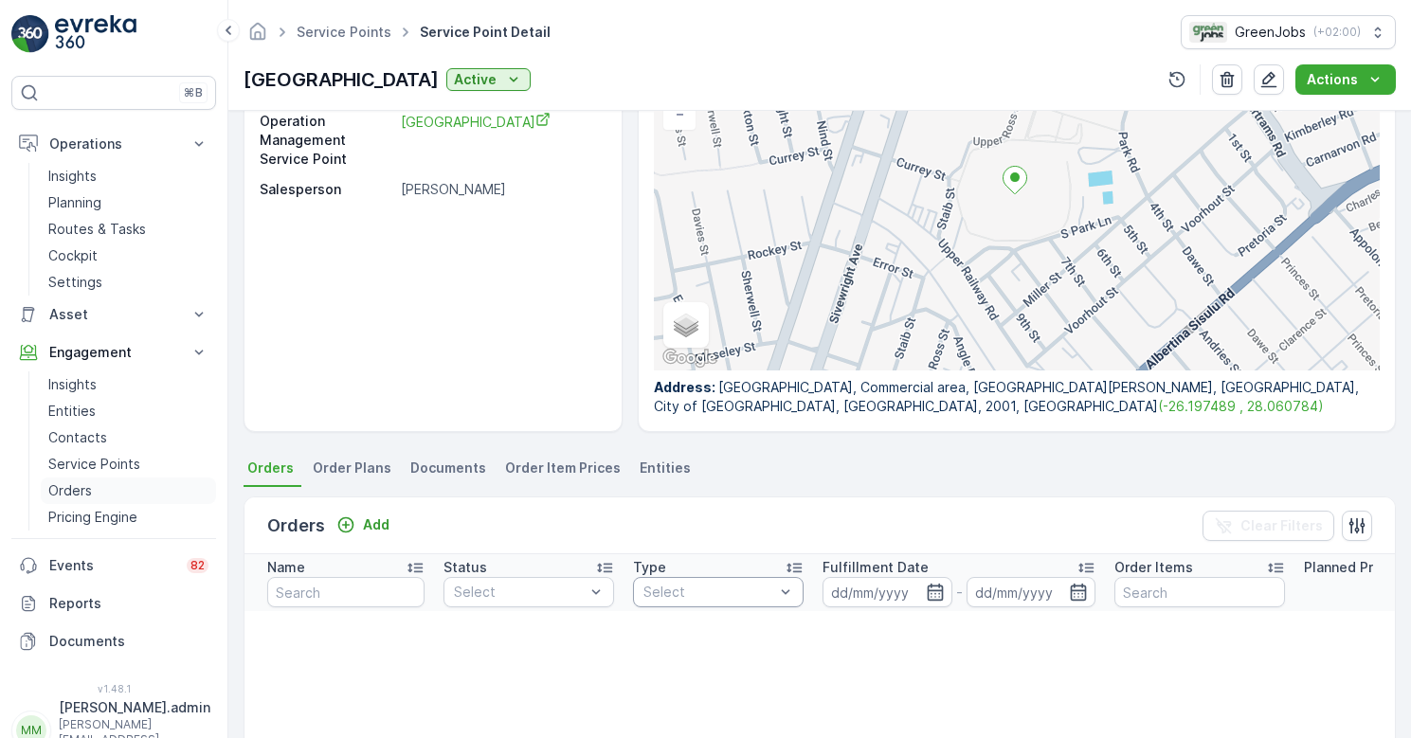
click at [73, 481] on p "Orders" at bounding box center [70, 490] width 44 height 19
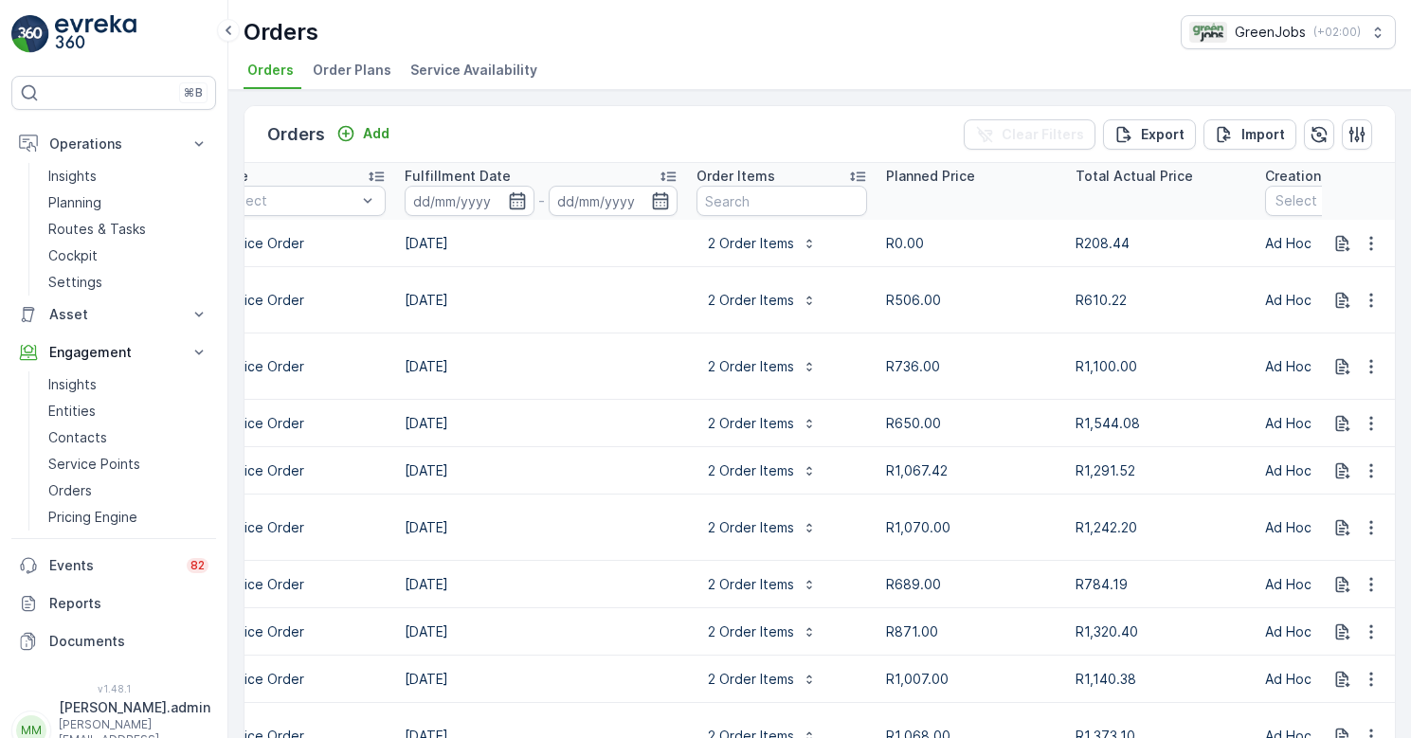
scroll to position [0, 405]
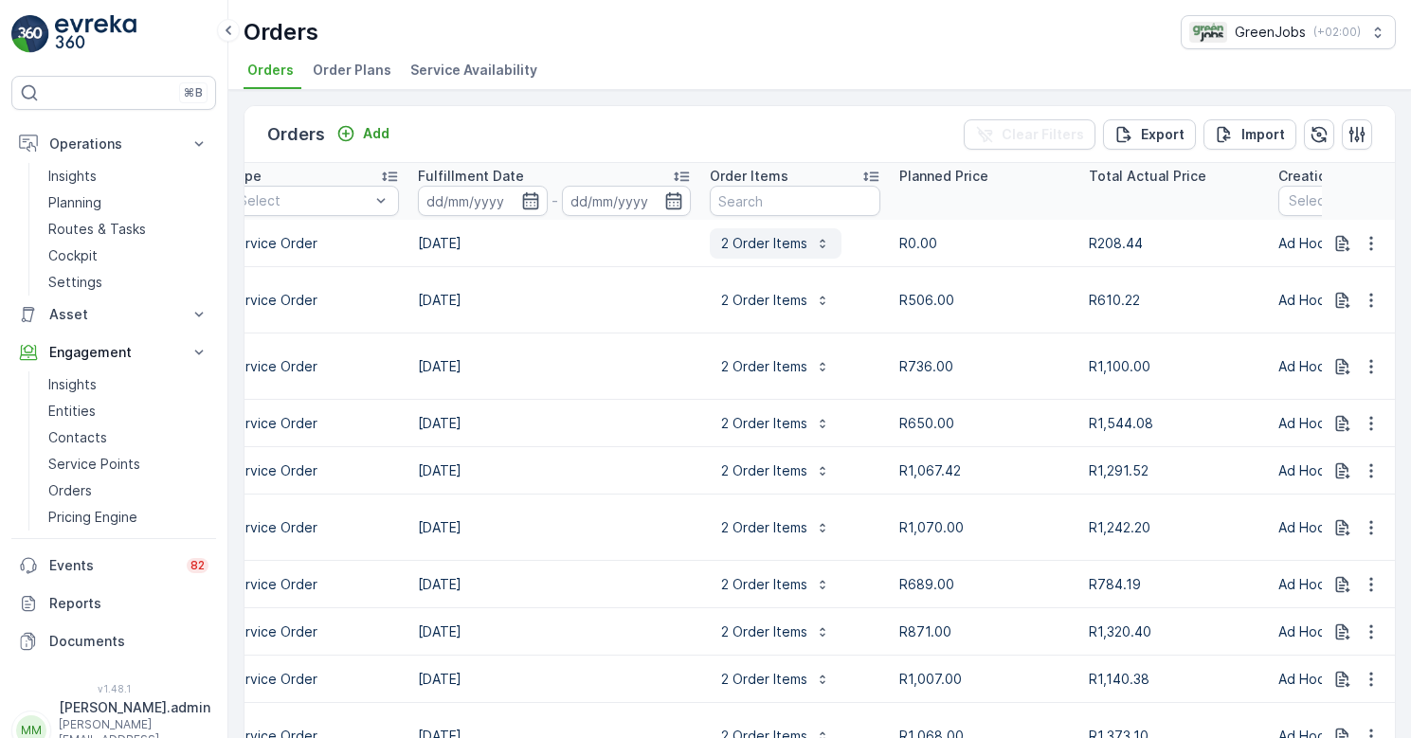
click at [819, 244] on icon "button" at bounding box center [822, 243] width 15 height 15
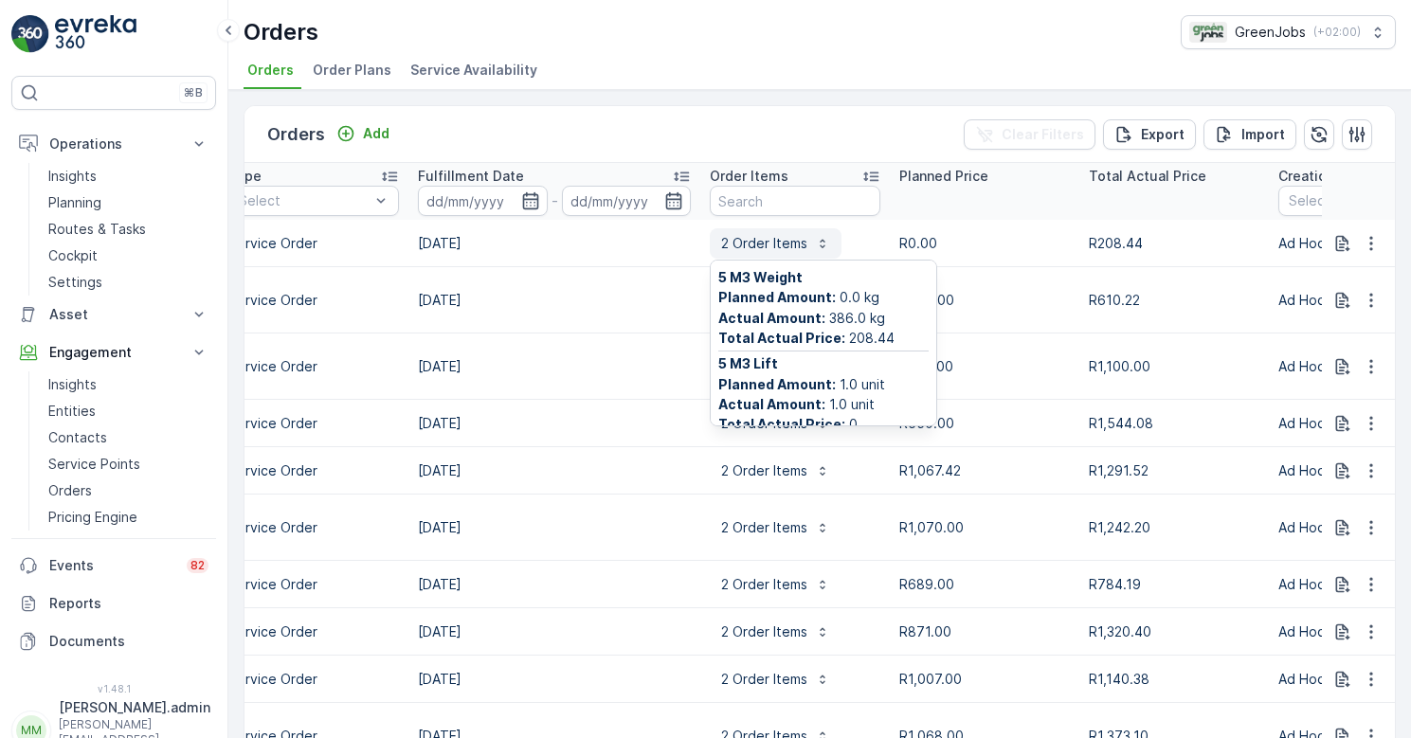
click at [818, 244] on icon "button" at bounding box center [822, 243] width 15 height 15
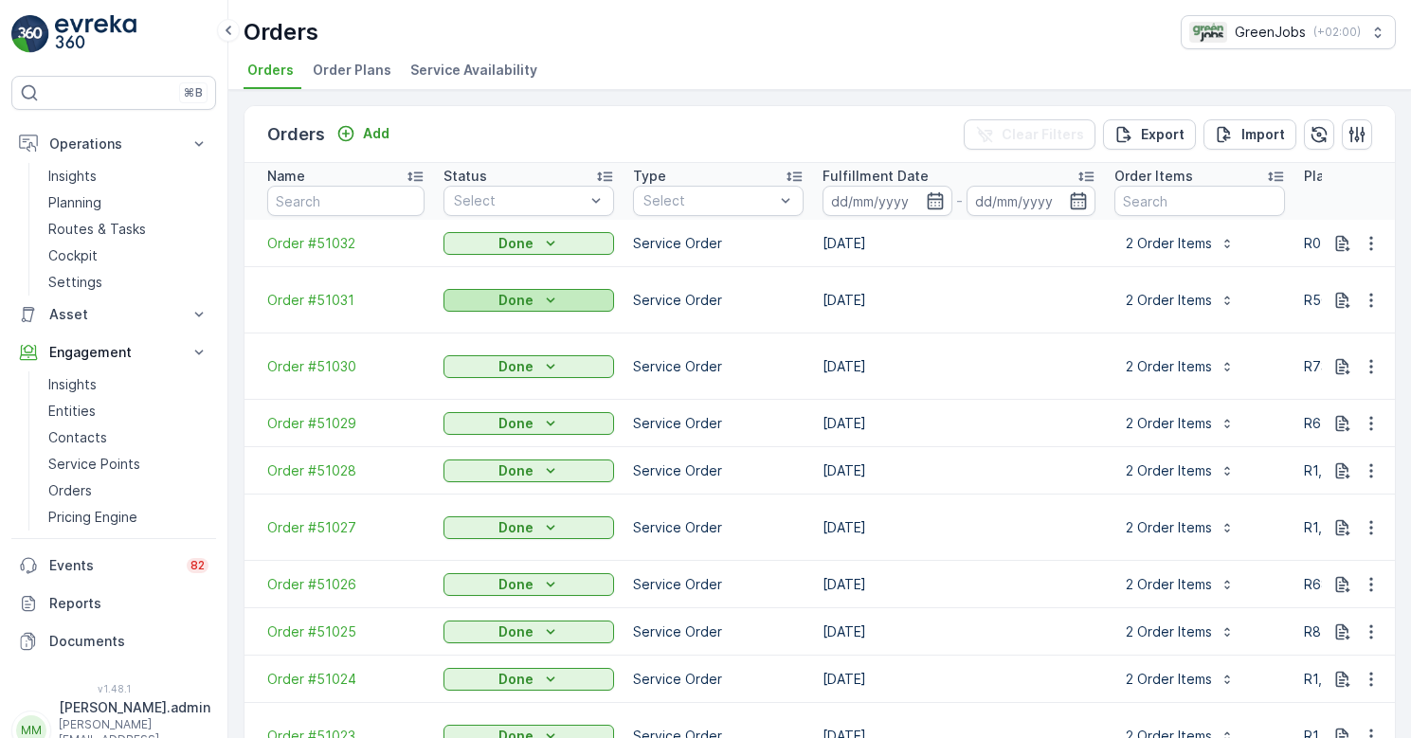
scroll to position [0, 0]
click at [686, 280] on p "Service Order" at bounding box center [709, 278] width 90 height 19
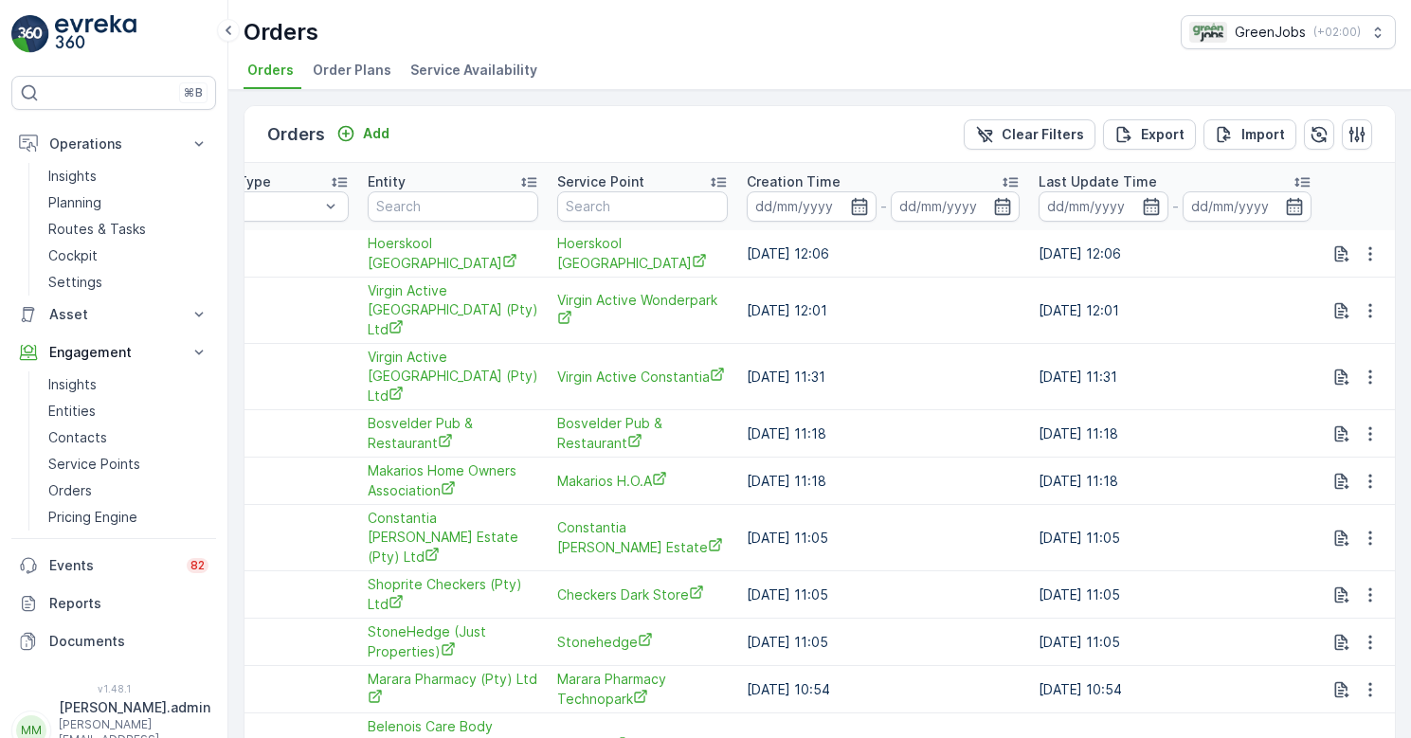
scroll to position [0, 1509]
click at [92, 465] on p "Service Points" at bounding box center [94, 464] width 92 height 19
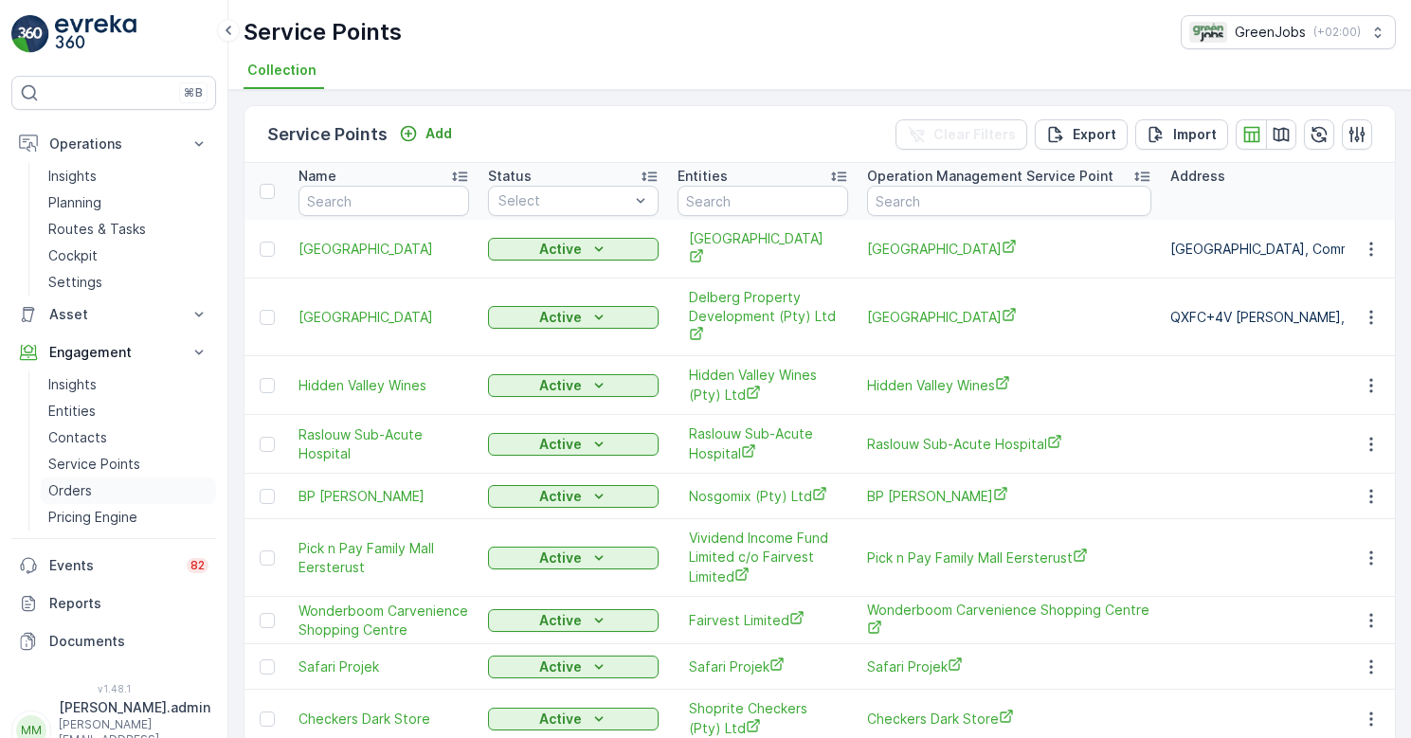
click at [78, 487] on p "Orders" at bounding box center [70, 490] width 44 height 19
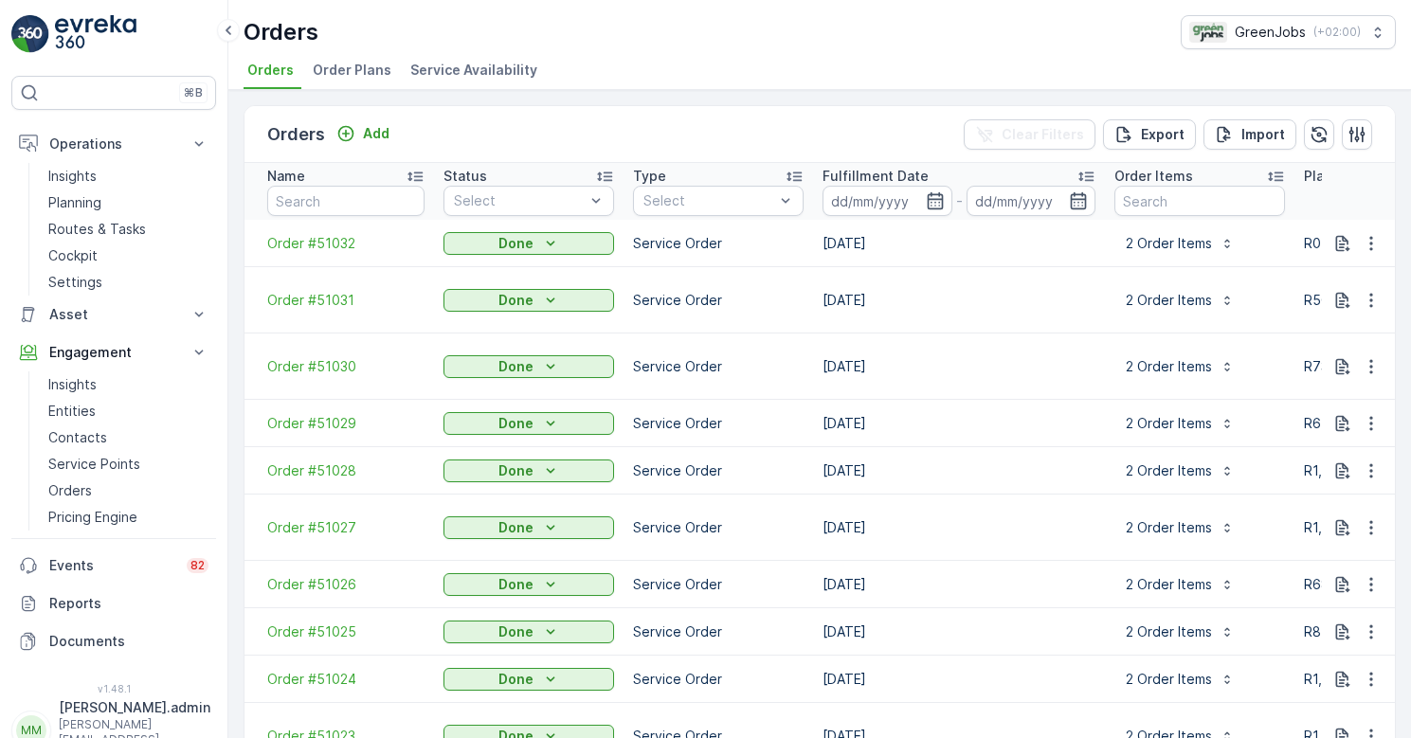
click at [504, 63] on span "Service Availability" at bounding box center [473, 70] width 127 height 19
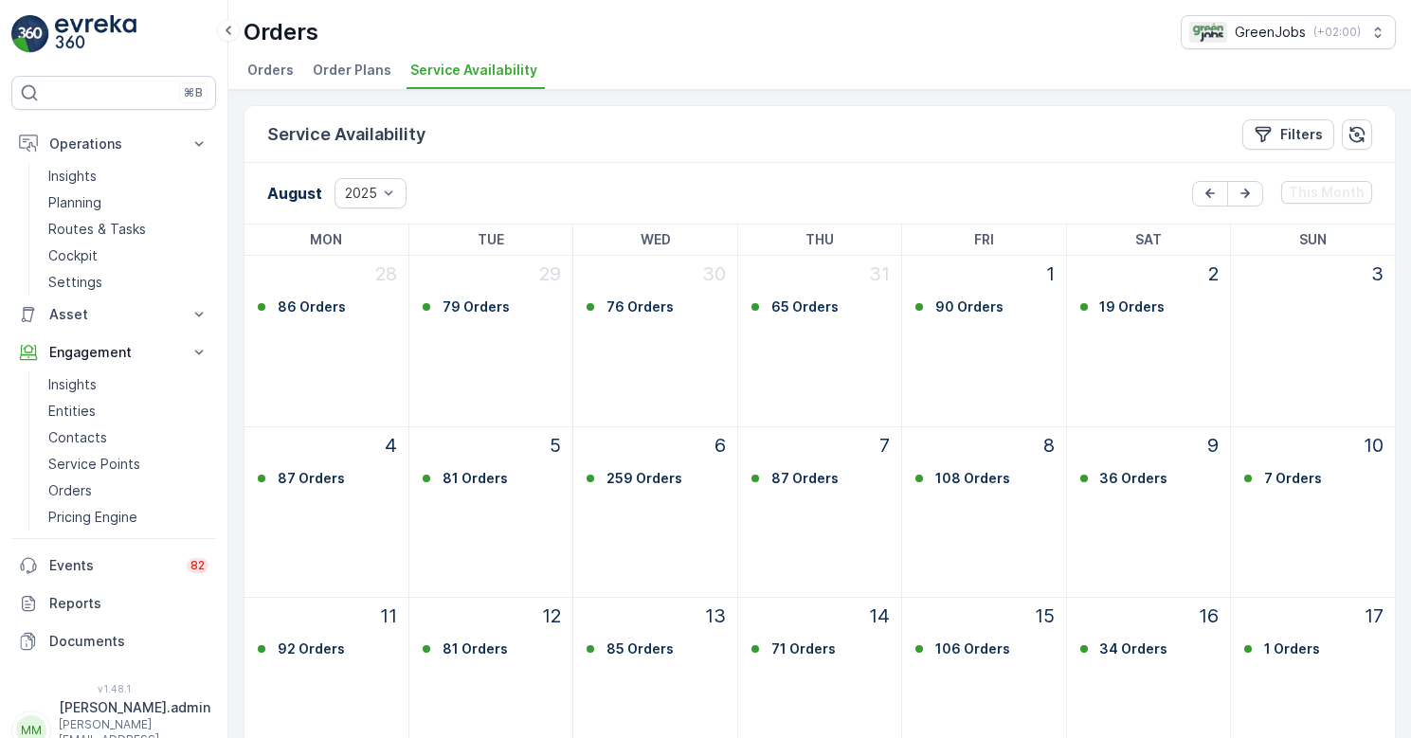
click at [345, 66] on span "Order Plans" at bounding box center [352, 70] width 79 height 19
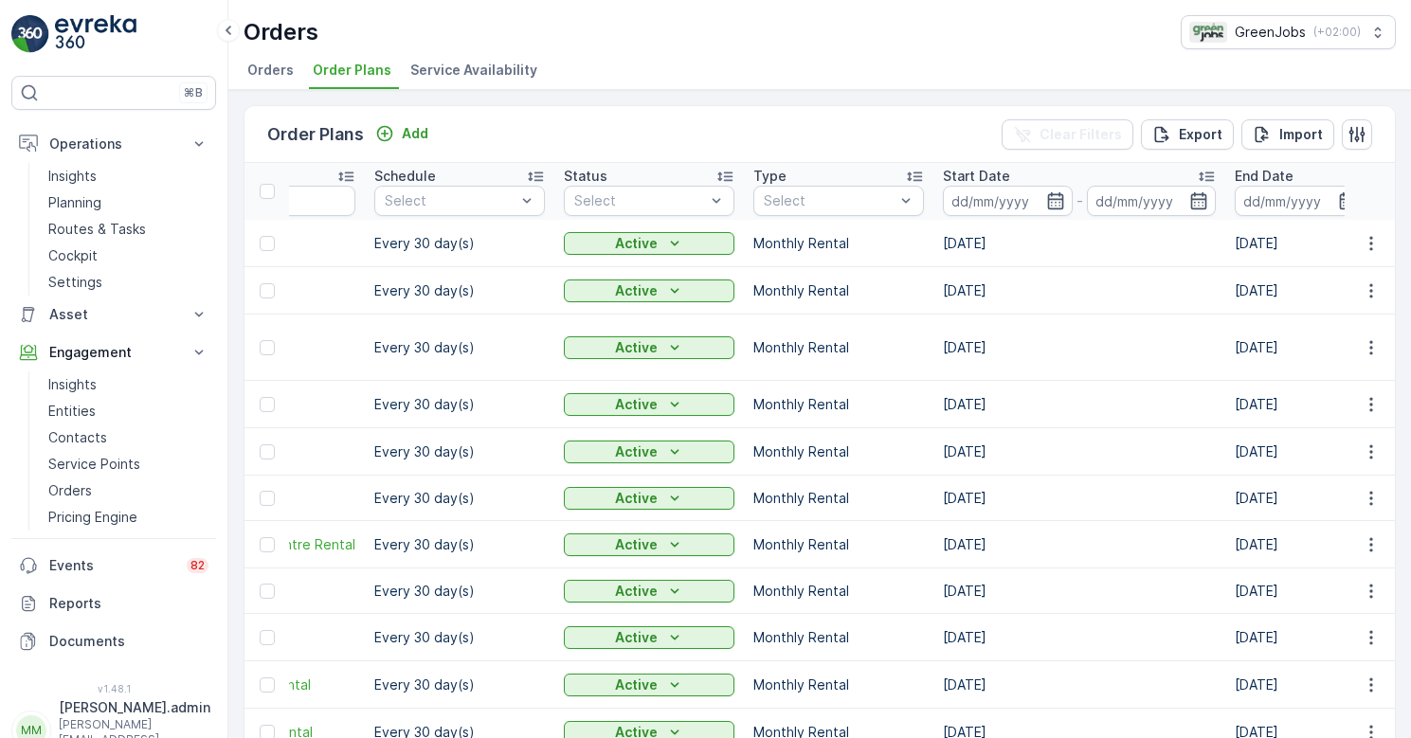
scroll to position [0, 490]
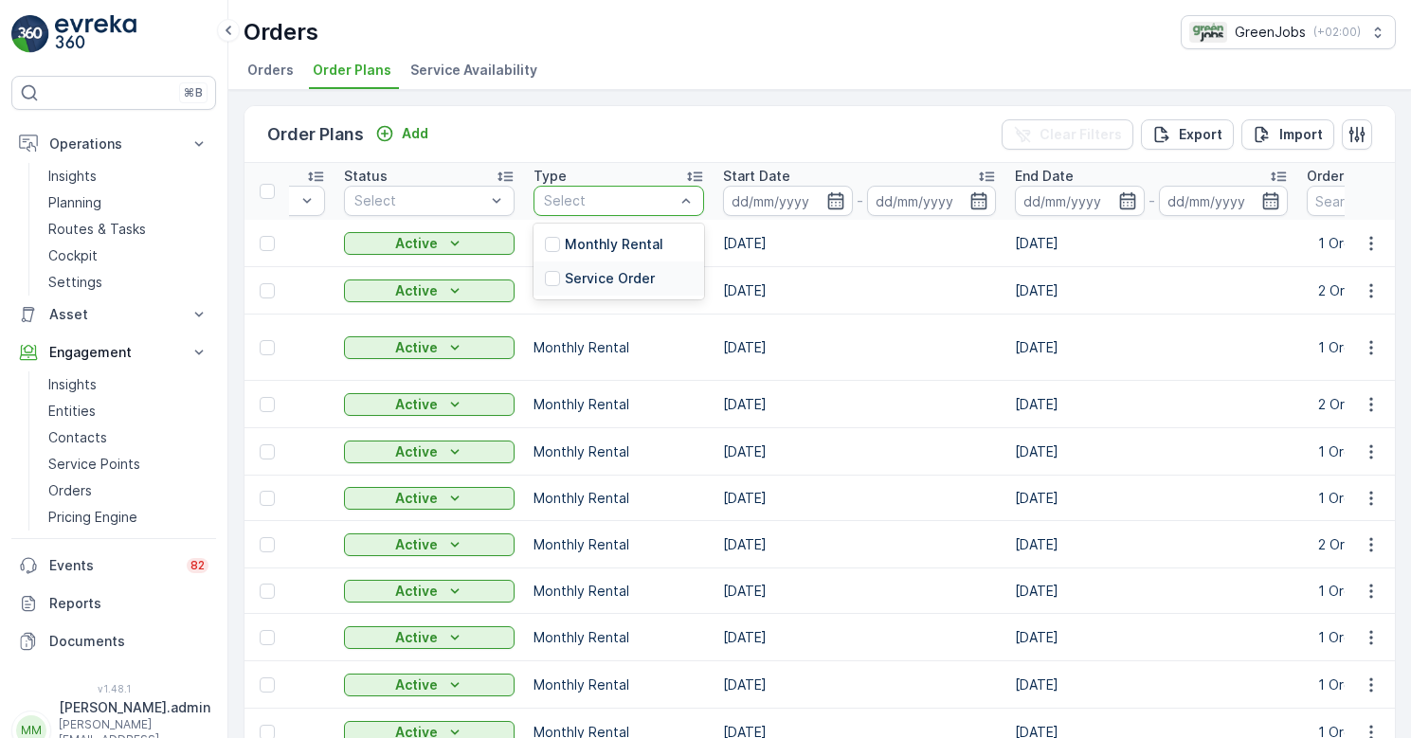
click at [611, 278] on p "Service Order" at bounding box center [610, 278] width 90 height 19
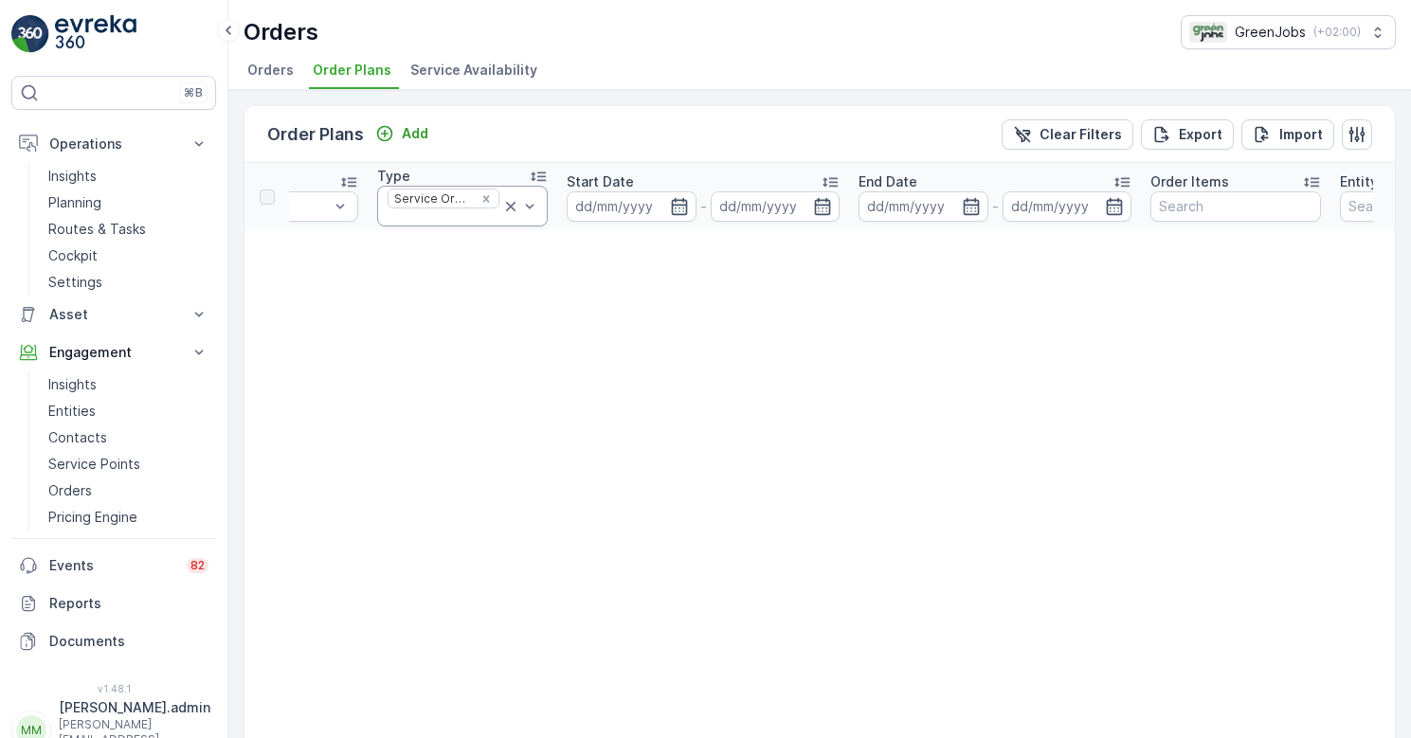
click at [510, 197] on icon at bounding box center [510, 206] width 19 height 19
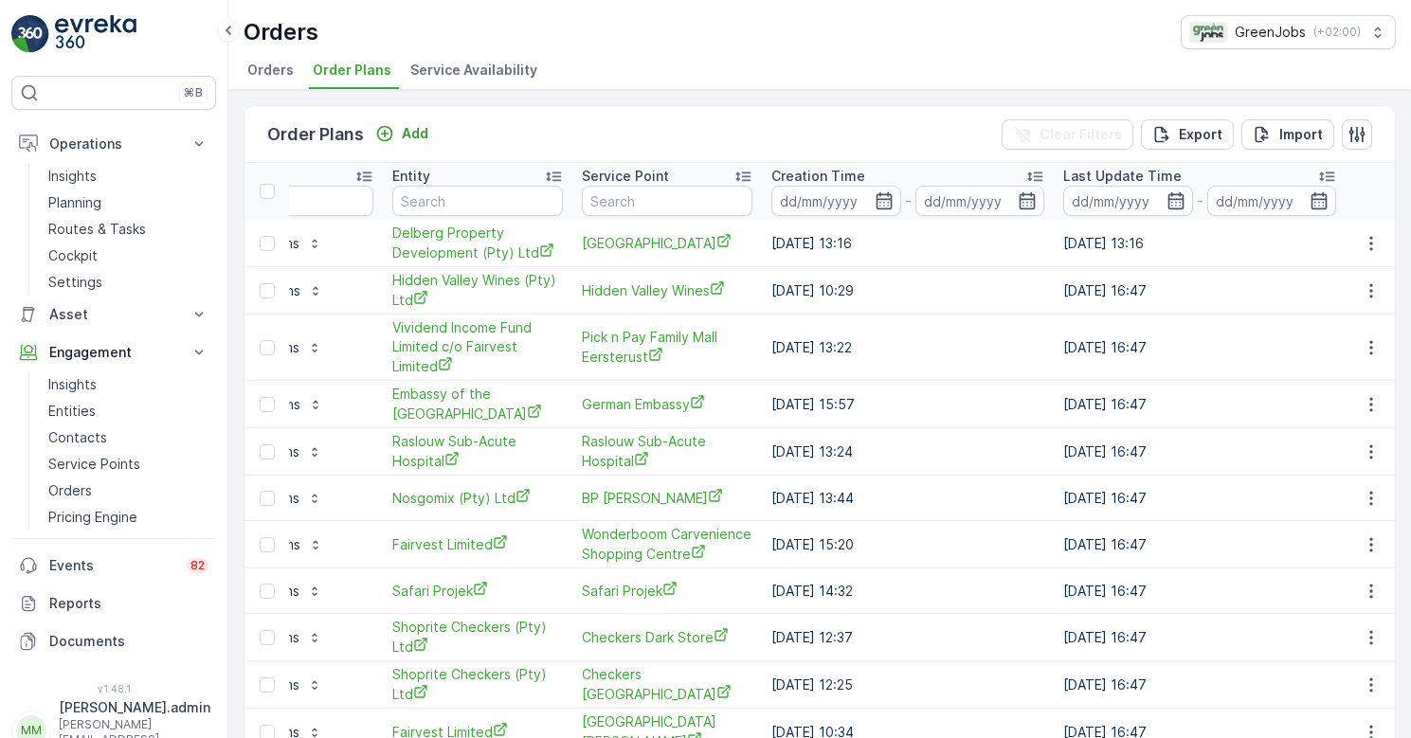
scroll to position [0, 1592]
click at [1364, 244] on icon "button" at bounding box center [1370, 243] width 19 height 19
click at [1340, 297] on span "Edit Order Plan" at bounding box center [1337, 298] width 96 height 19
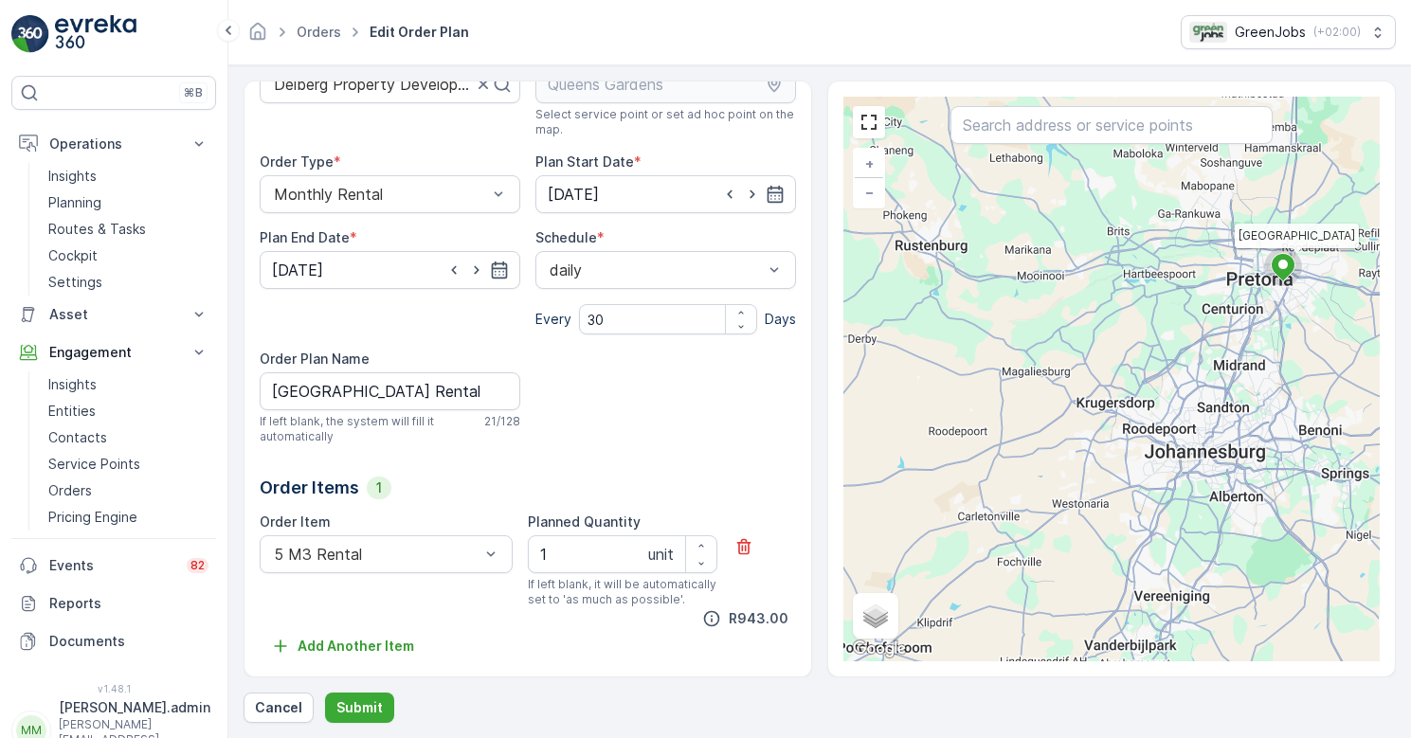
scroll to position [132, 0]
click at [274, 705] on p "Cancel" at bounding box center [278, 707] width 47 height 19
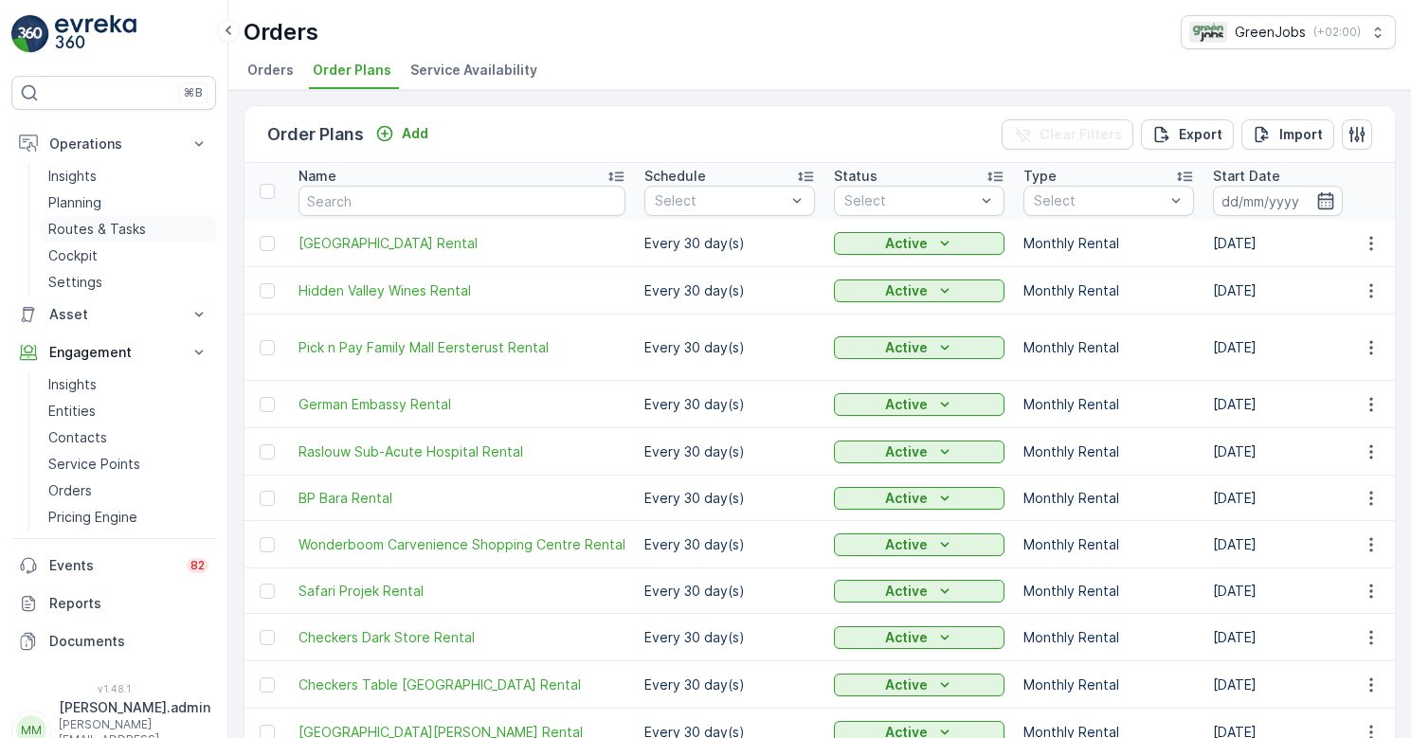
click at [102, 226] on p "Routes & Tasks" at bounding box center [97, 229] width 98 height 19
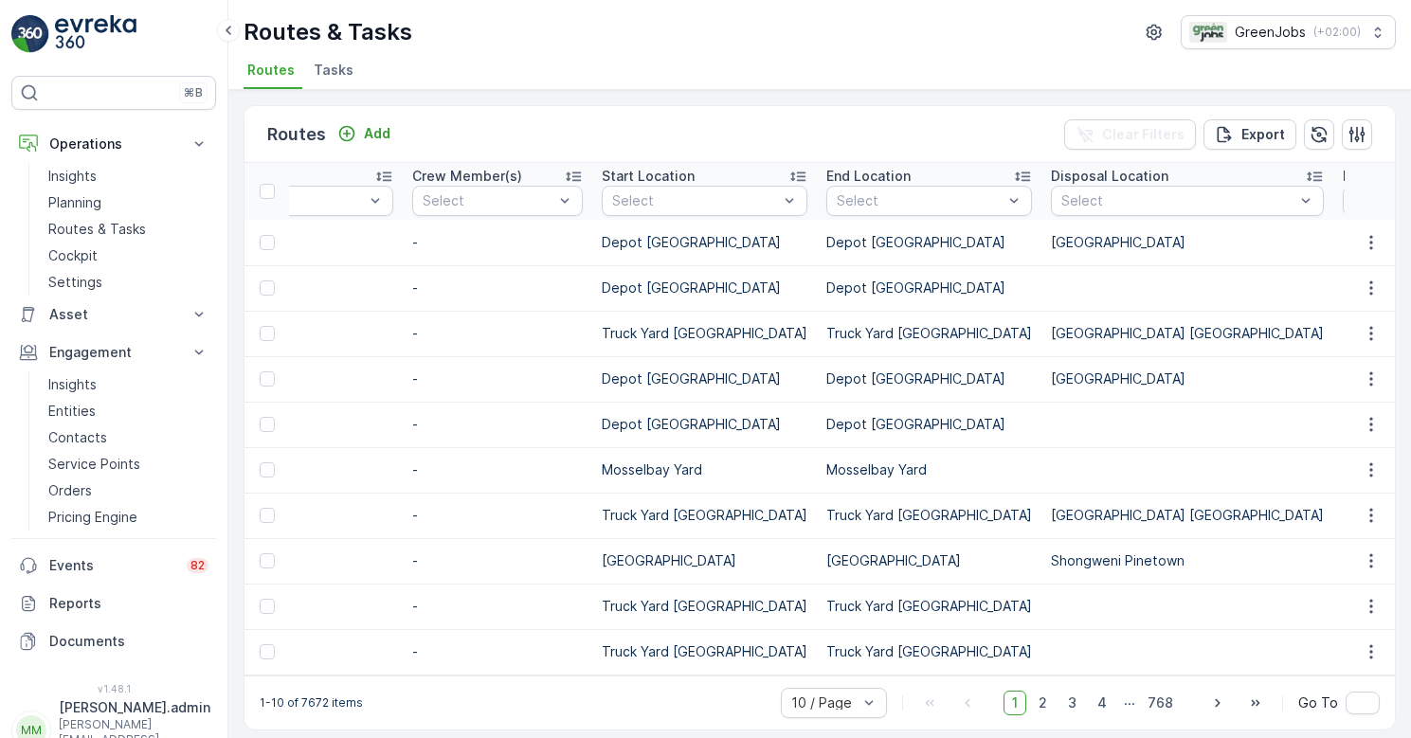
scroll to position [0, 2658]
click at [93, 201] on p "Planning" at bounding box center [74, 202] width 53 height 19
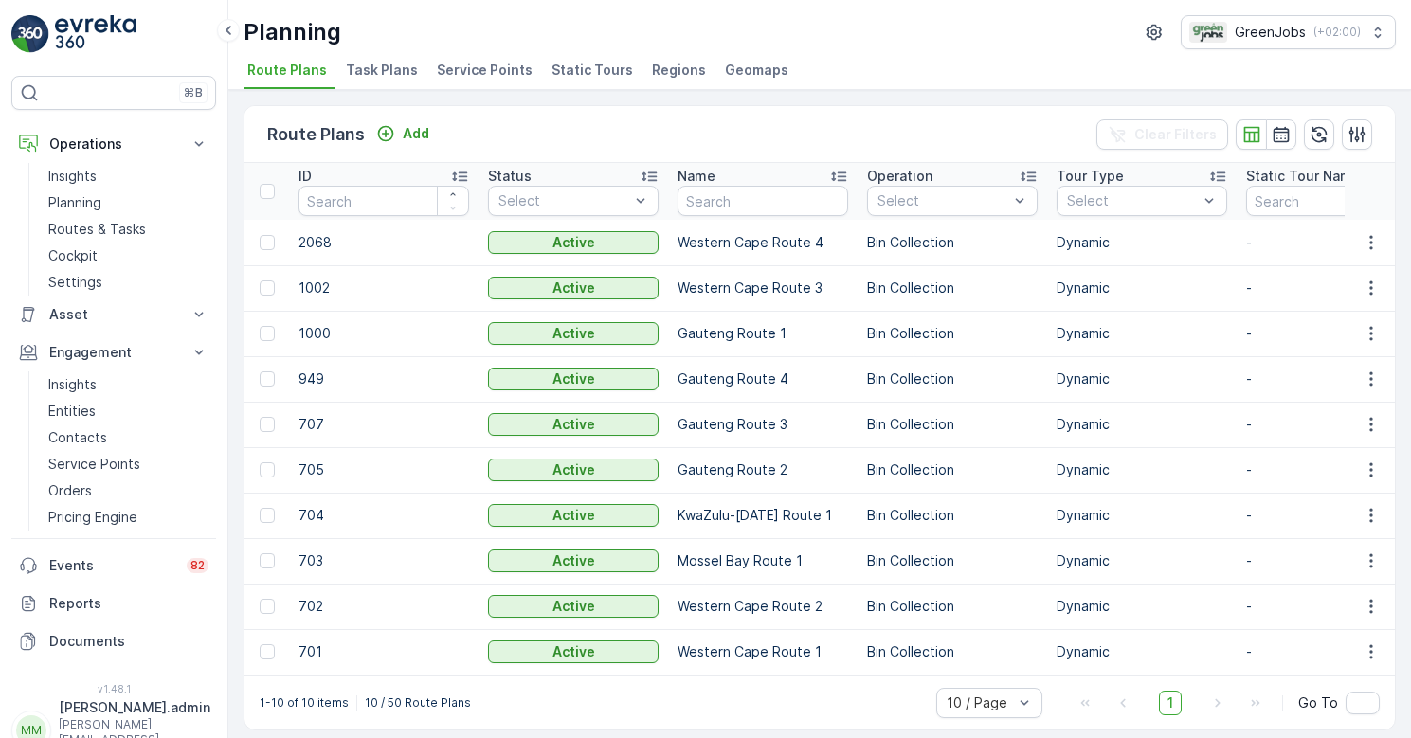
click at [464, 69] on span "Service Points" at bounding box center [485, 70] width 96 height 19
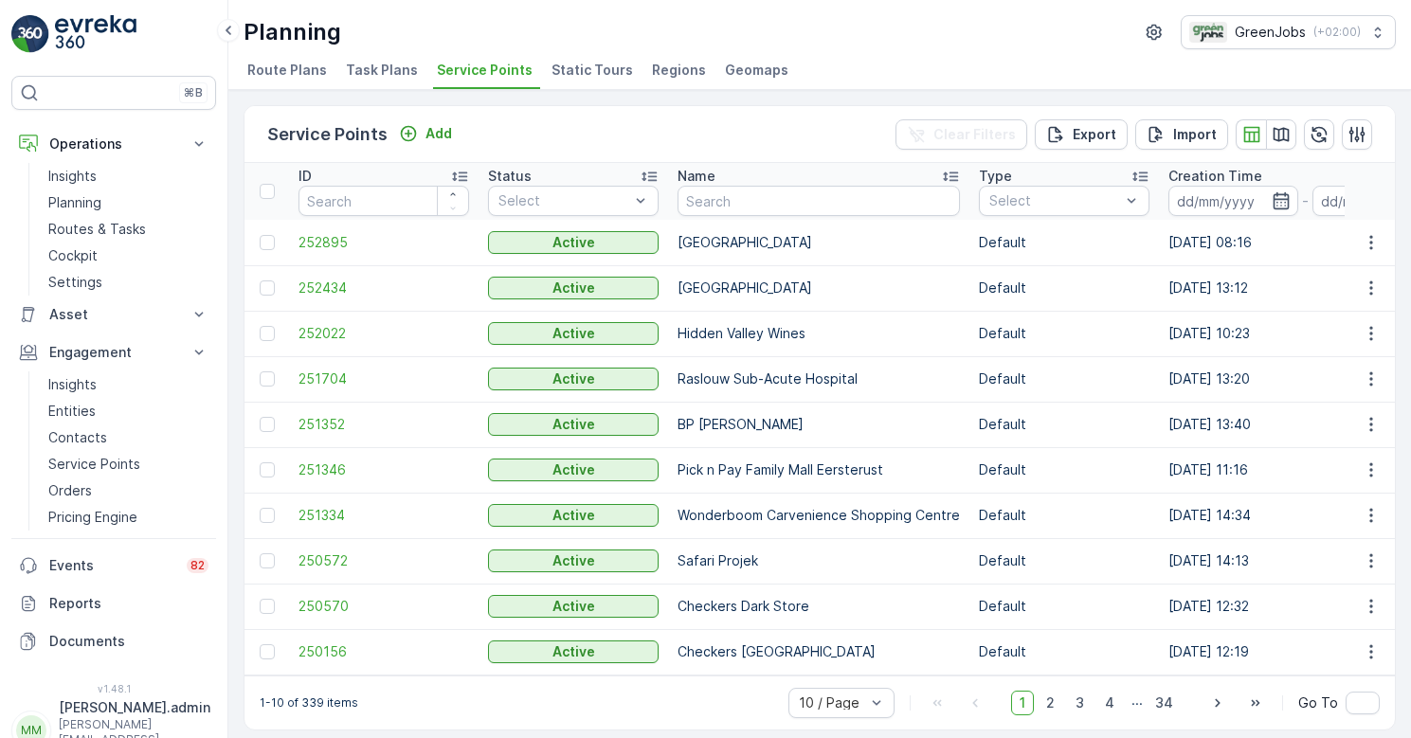
click at [279, 67] on span "Route Plans" at bounding box center [287, 70] width 80 height 19
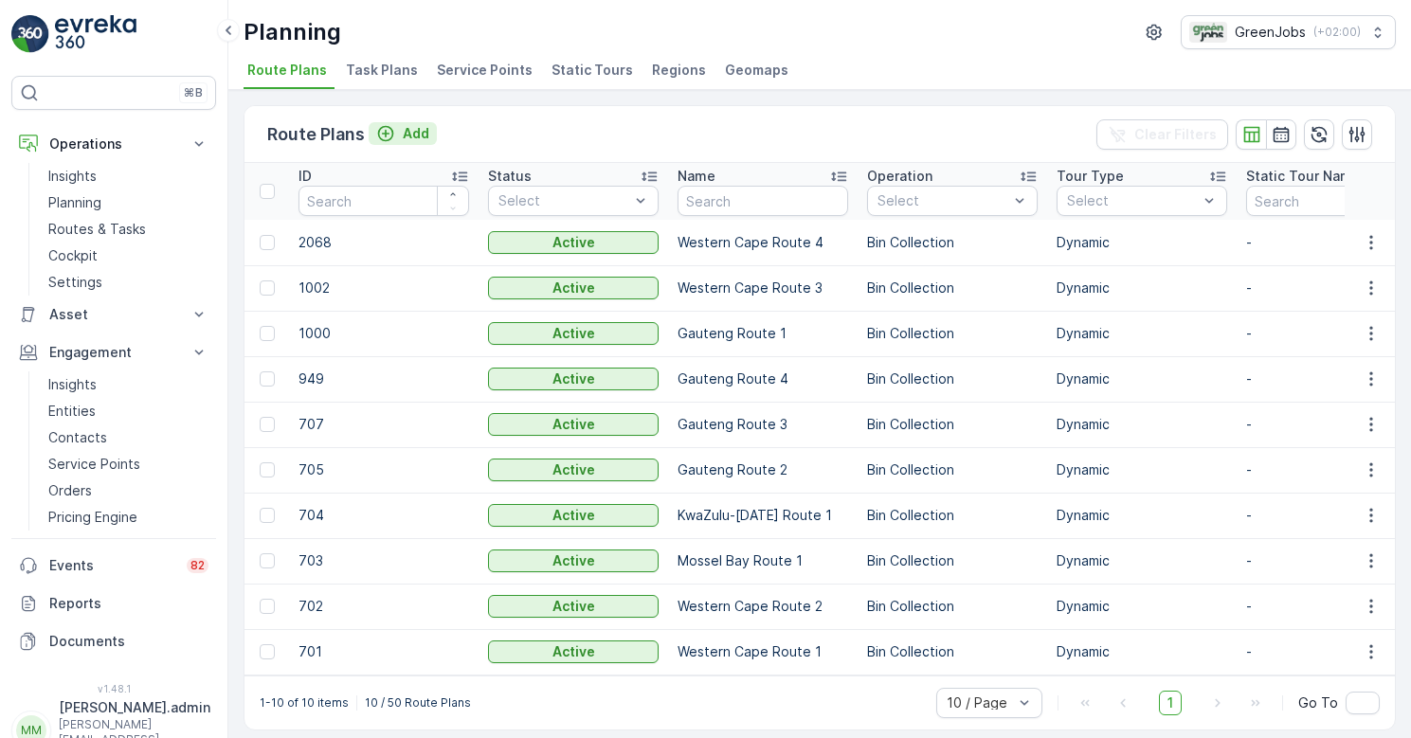
click at [417, 130] on p "Add" at bounding box center [416, 133] width 27 height 19
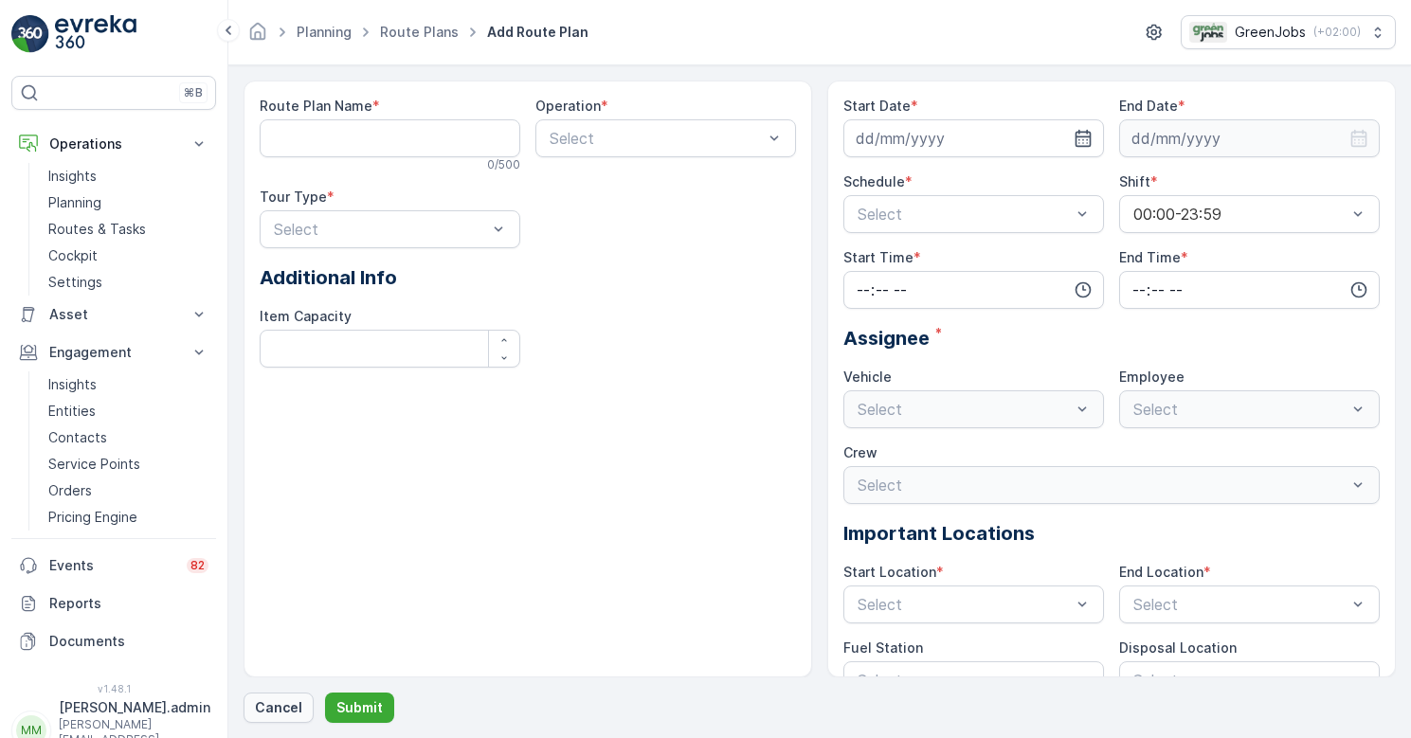
click at [266, 698] on p "Cancel" at bounding box center [278, 707] width 47 height 19
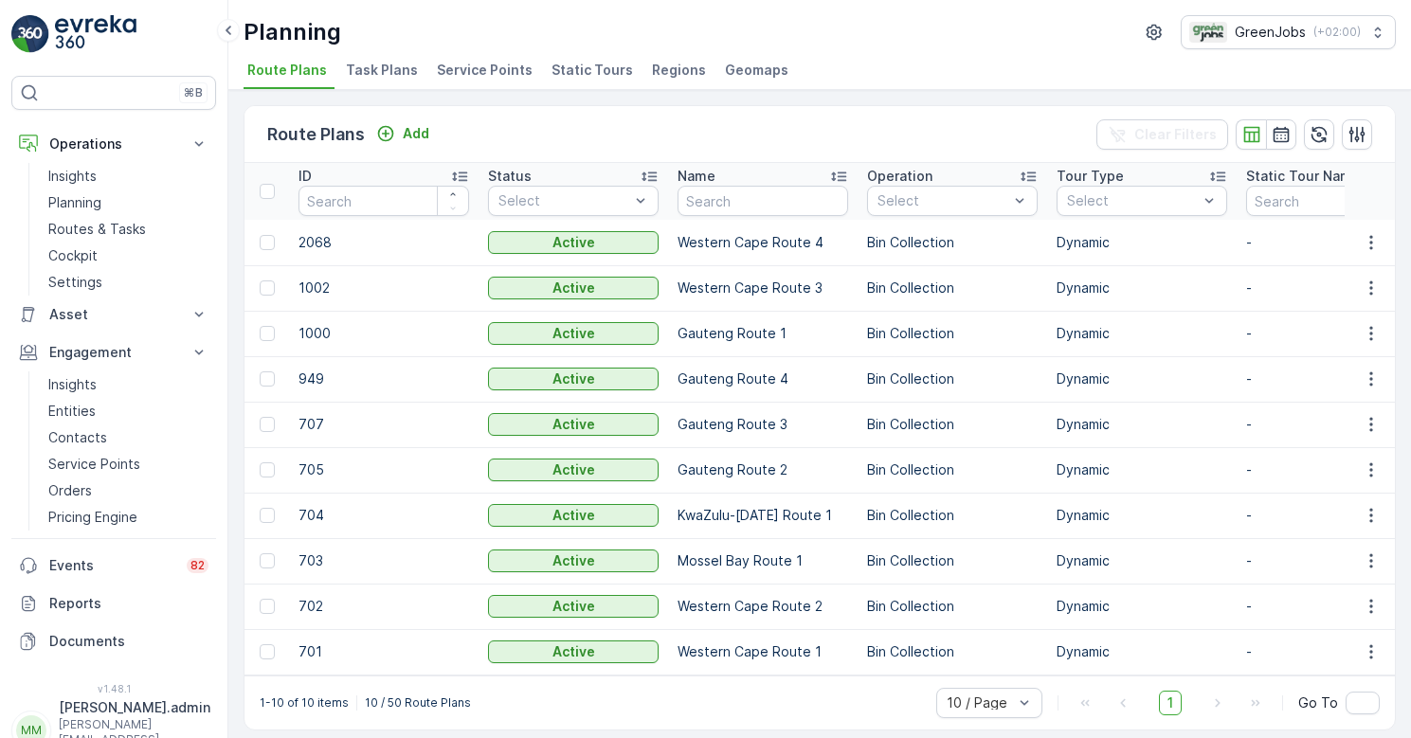
click at [391, 66] on span "Task Plans" at bounding box center [382, 70] width 72 height 19
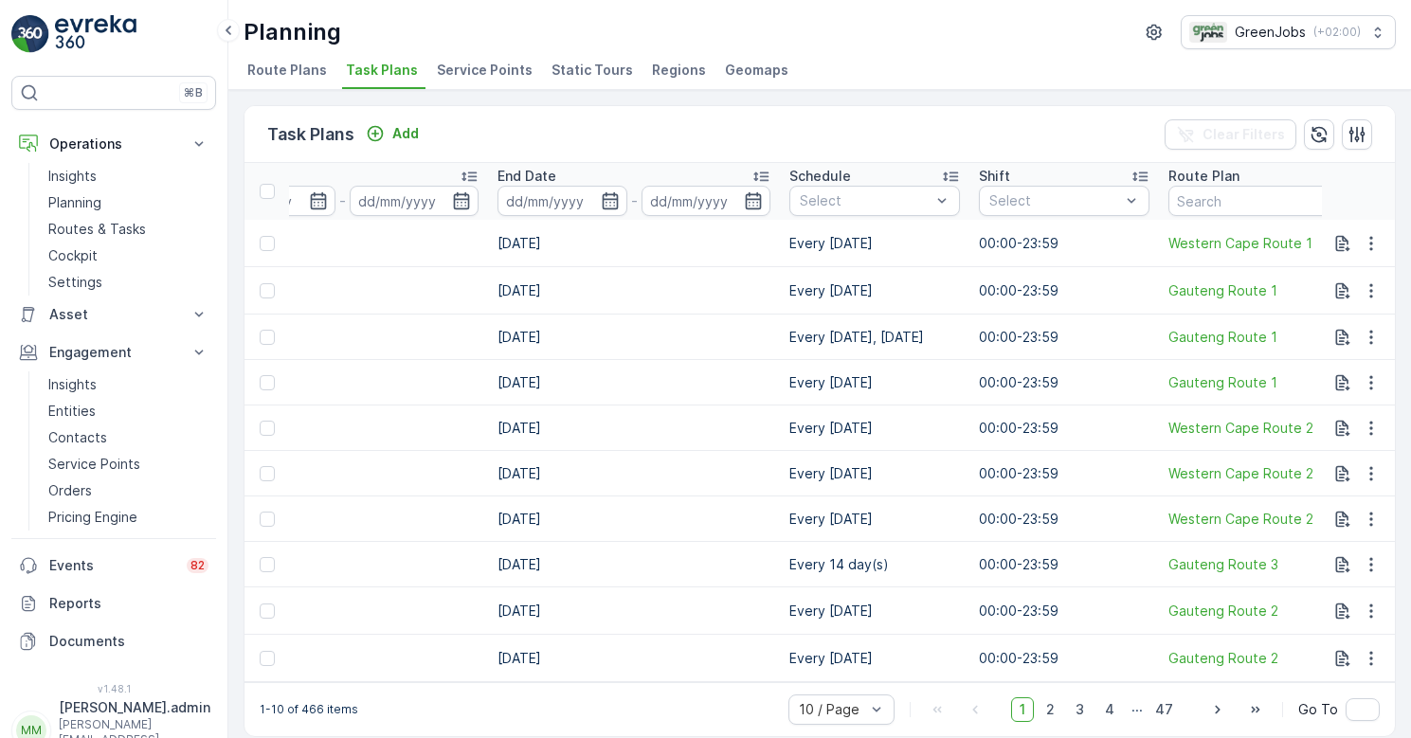
scroll to position [0, 1331]
click at [496, 70] on span "Service Points" at bounding box center [485, 70] width 96 height 19
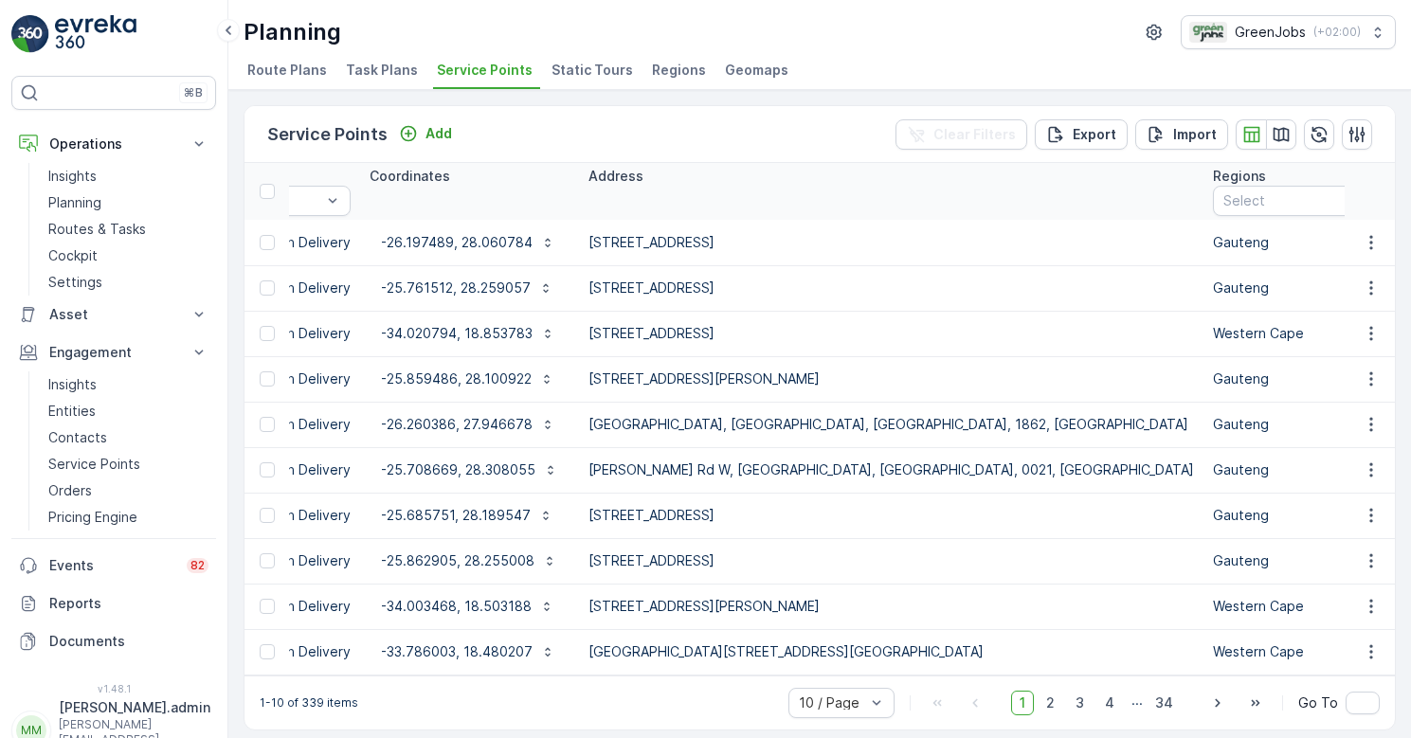
scroll to position [0, 1598]
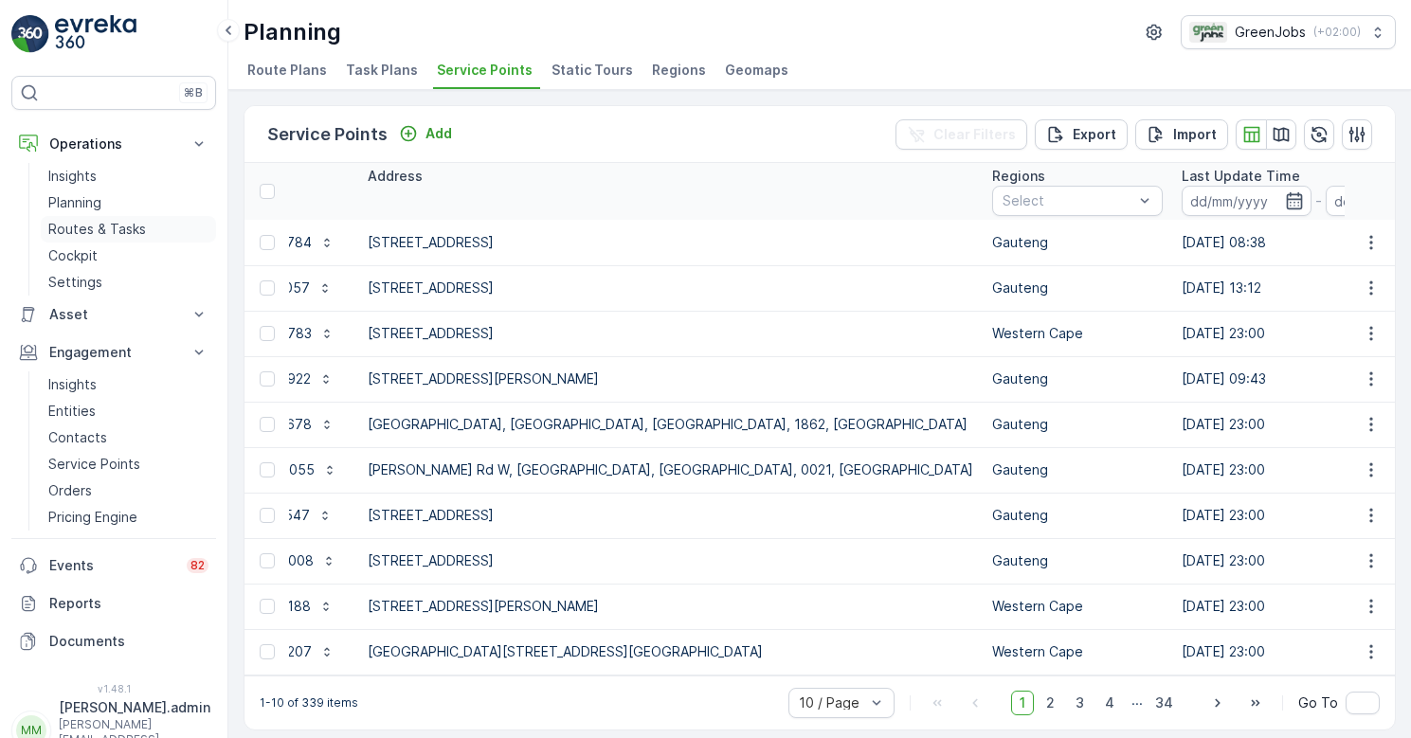
click at [95, 230] on p "Routes & Tasks" at bounding box center [97, 229] width 98 height 19
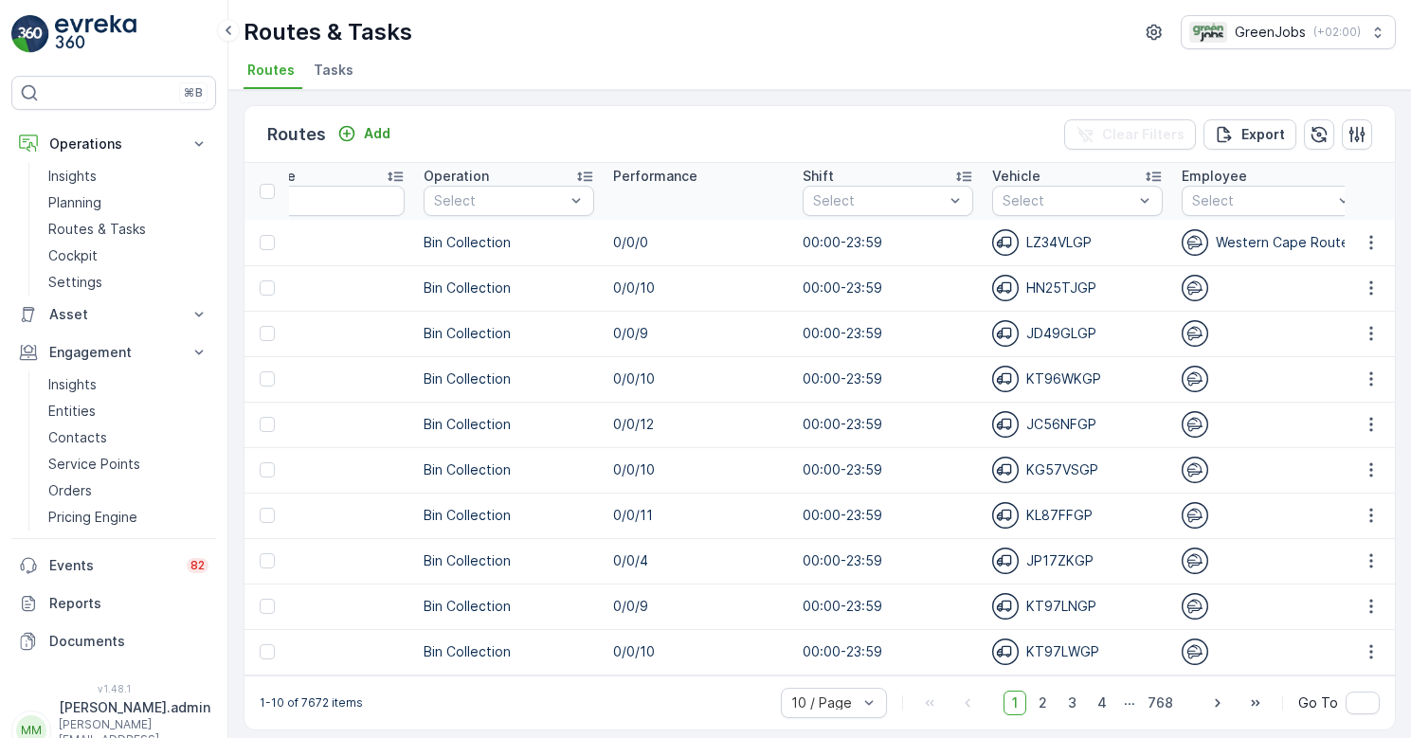
scroll to position [0, 1149]
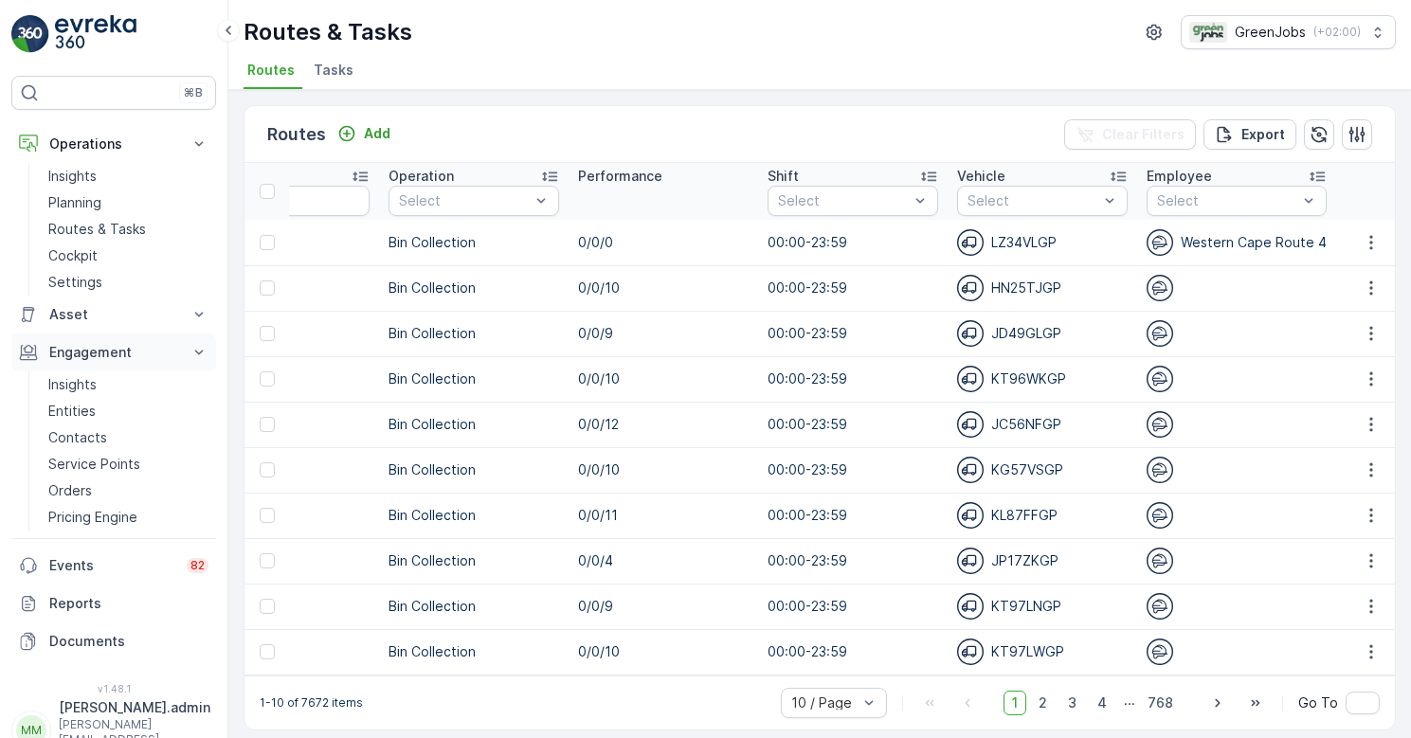
click at [104, 353] on p "Engagement" at bounding box center [113, 352] width 129 height 19
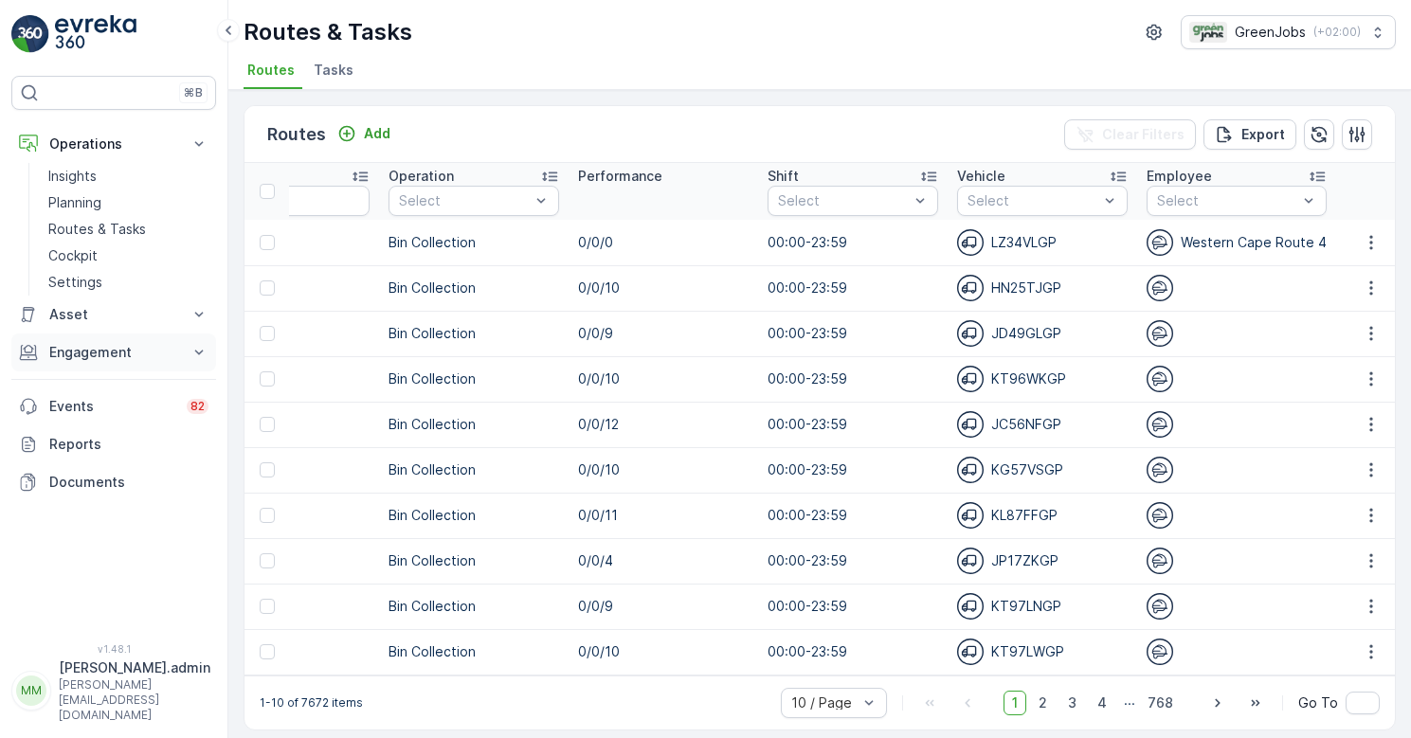
click at [104, 353] on p "Engagement" at bounding box center [113, 352] width 129 height 19
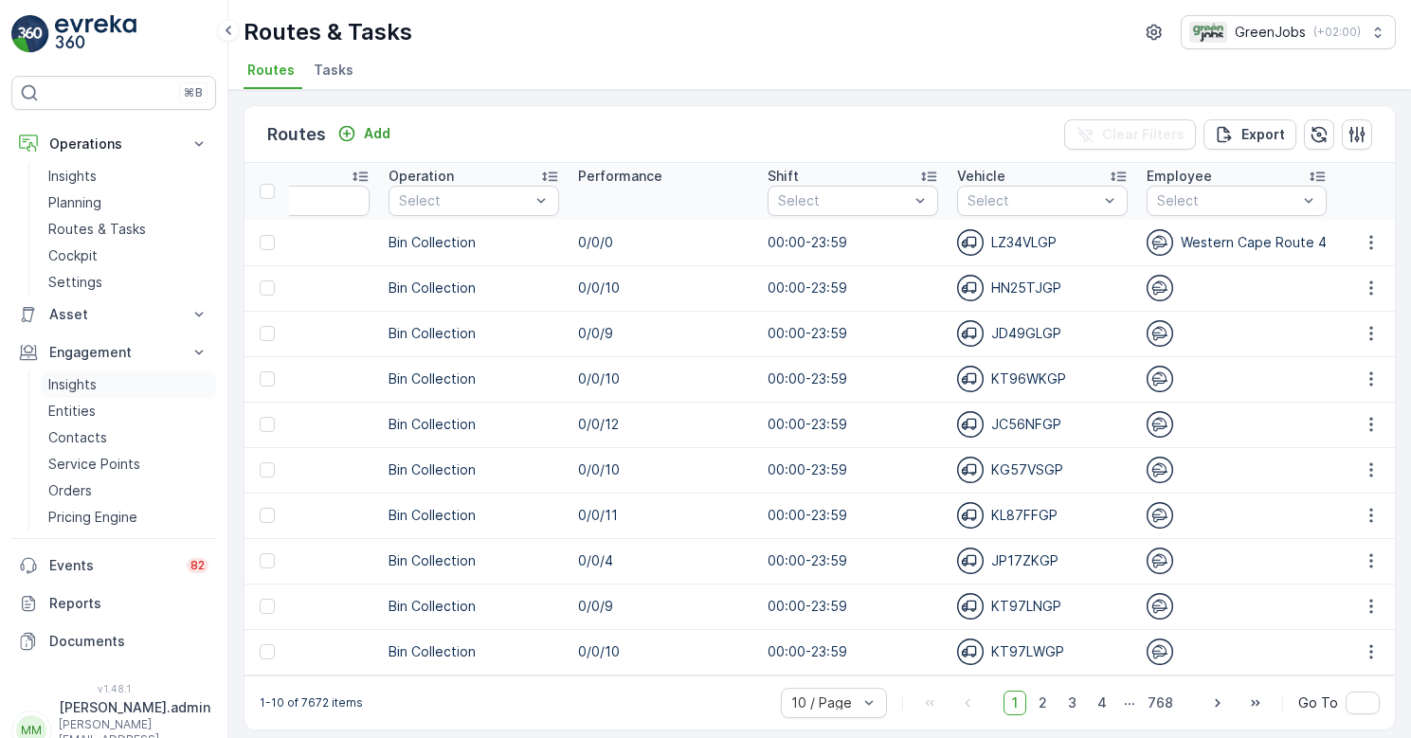
click at [88, 382] on p "Insights" at bounding box center [72, 384] width 48 height 19
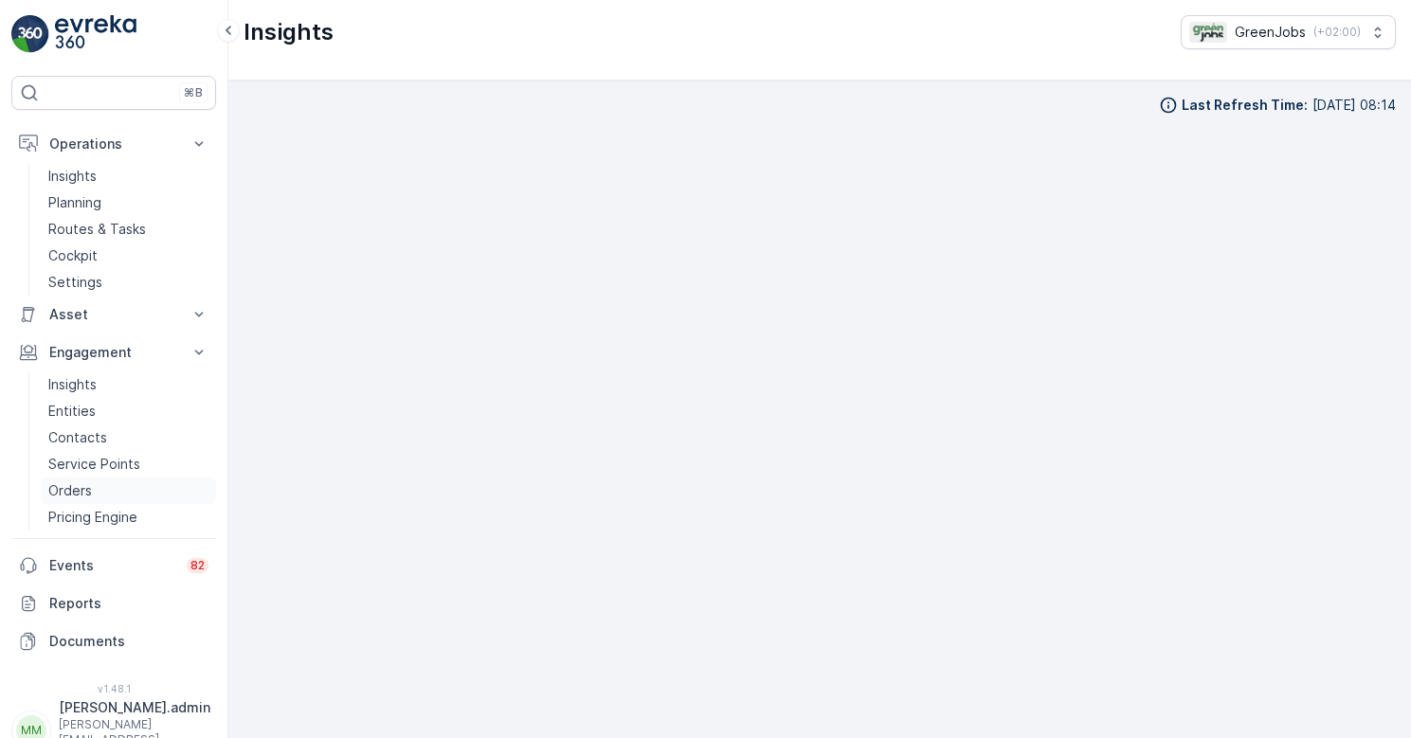
click at [82, 496] on p "Orders" at bounding box center [70, 490] width 44 height 19
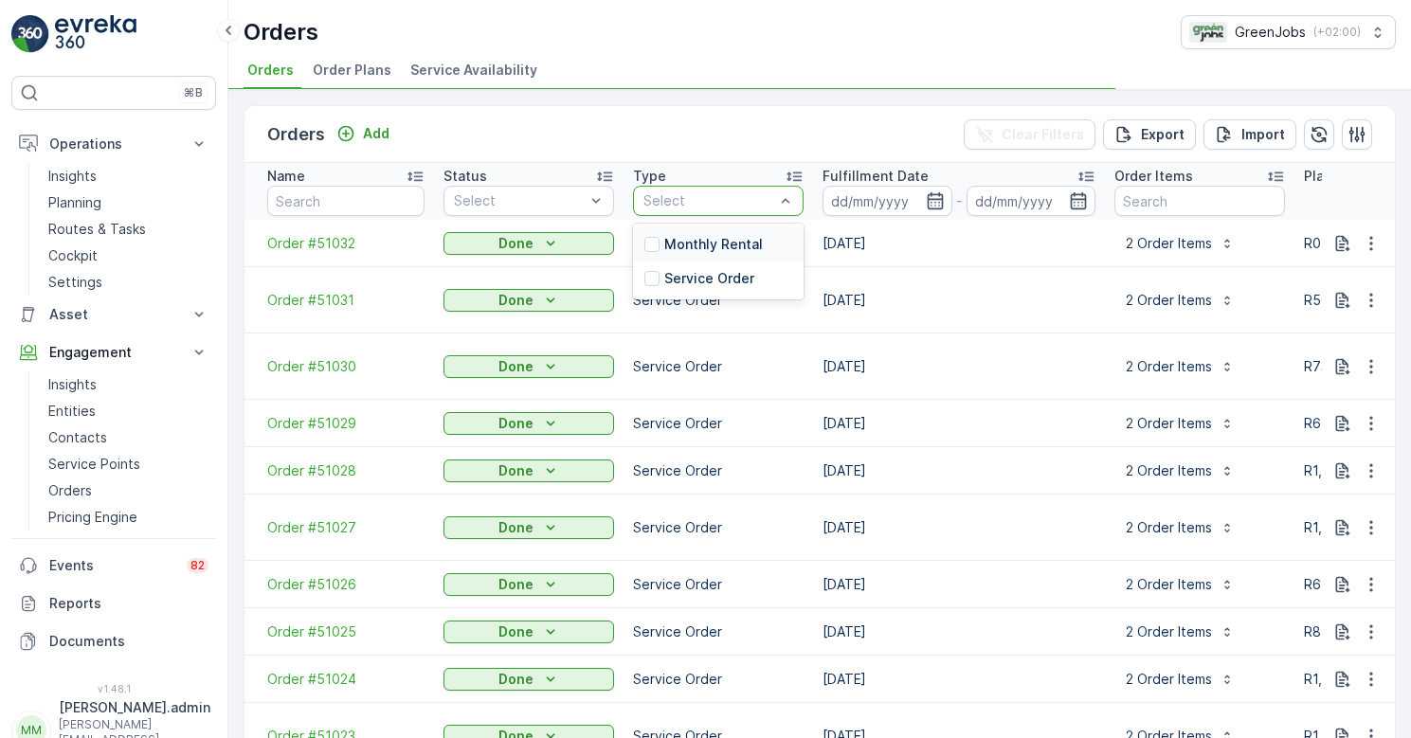
click at [800, 199] on div "Select" at bounding box center [718, 201] width 171 height 30
click at [655, 276] on div at bounding box center [651, 278] width 15 height 15
